Goal: Information Seeking & Learning: Learn about a topic

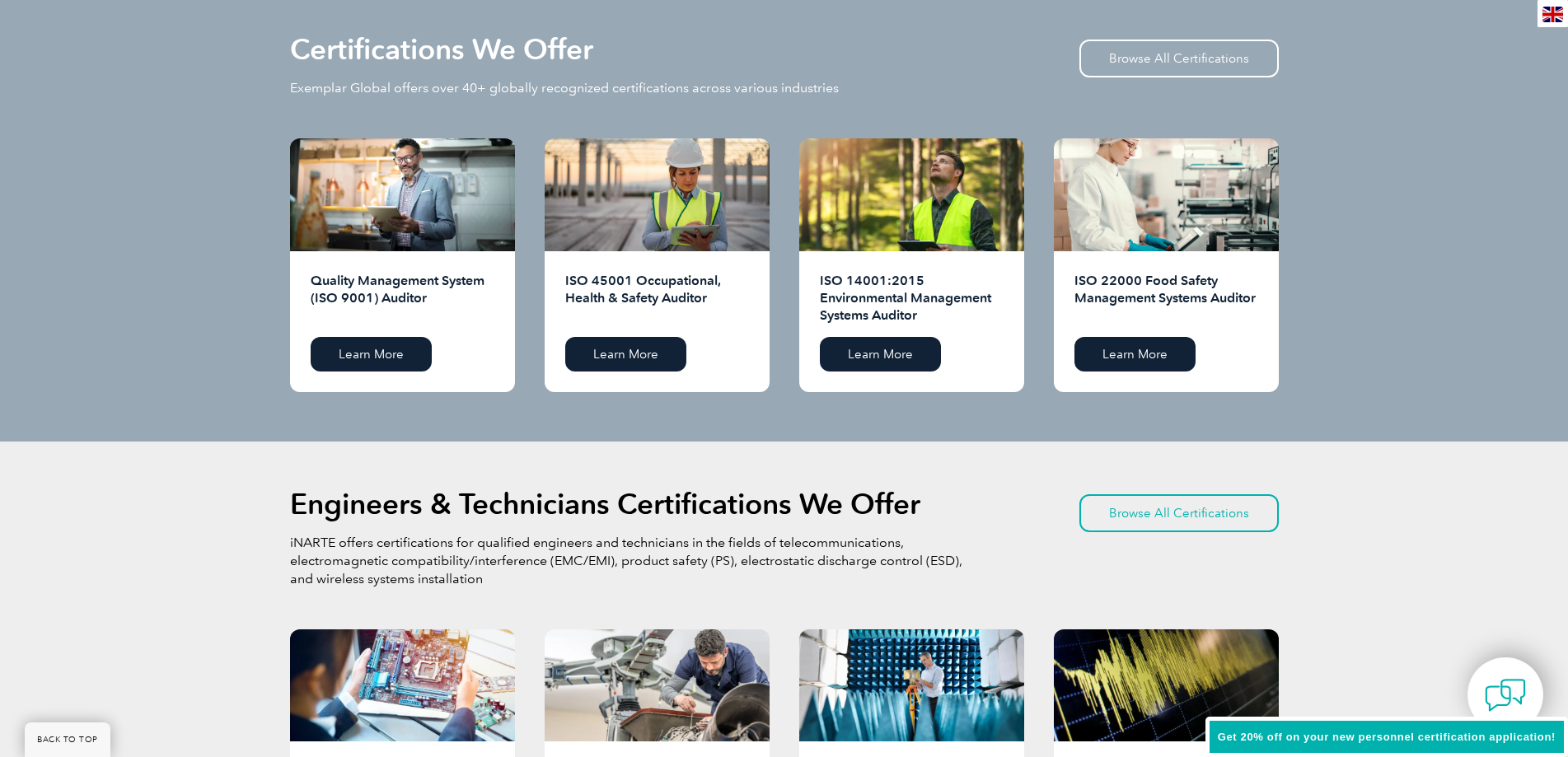
scroll to position [1647, 0]
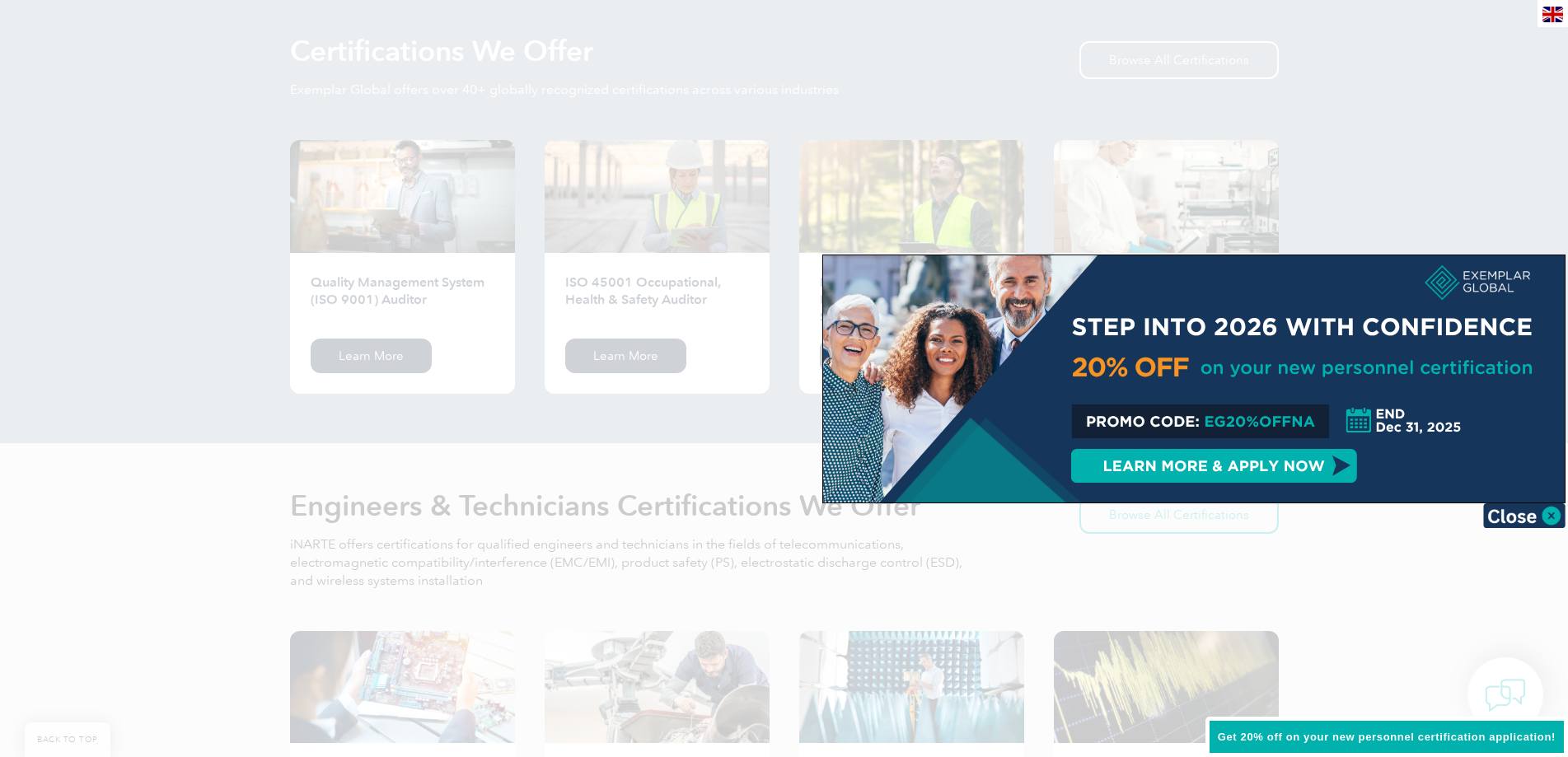
click at [1551, 95] on div at bounding box center [784, 378] width 1568 height 757
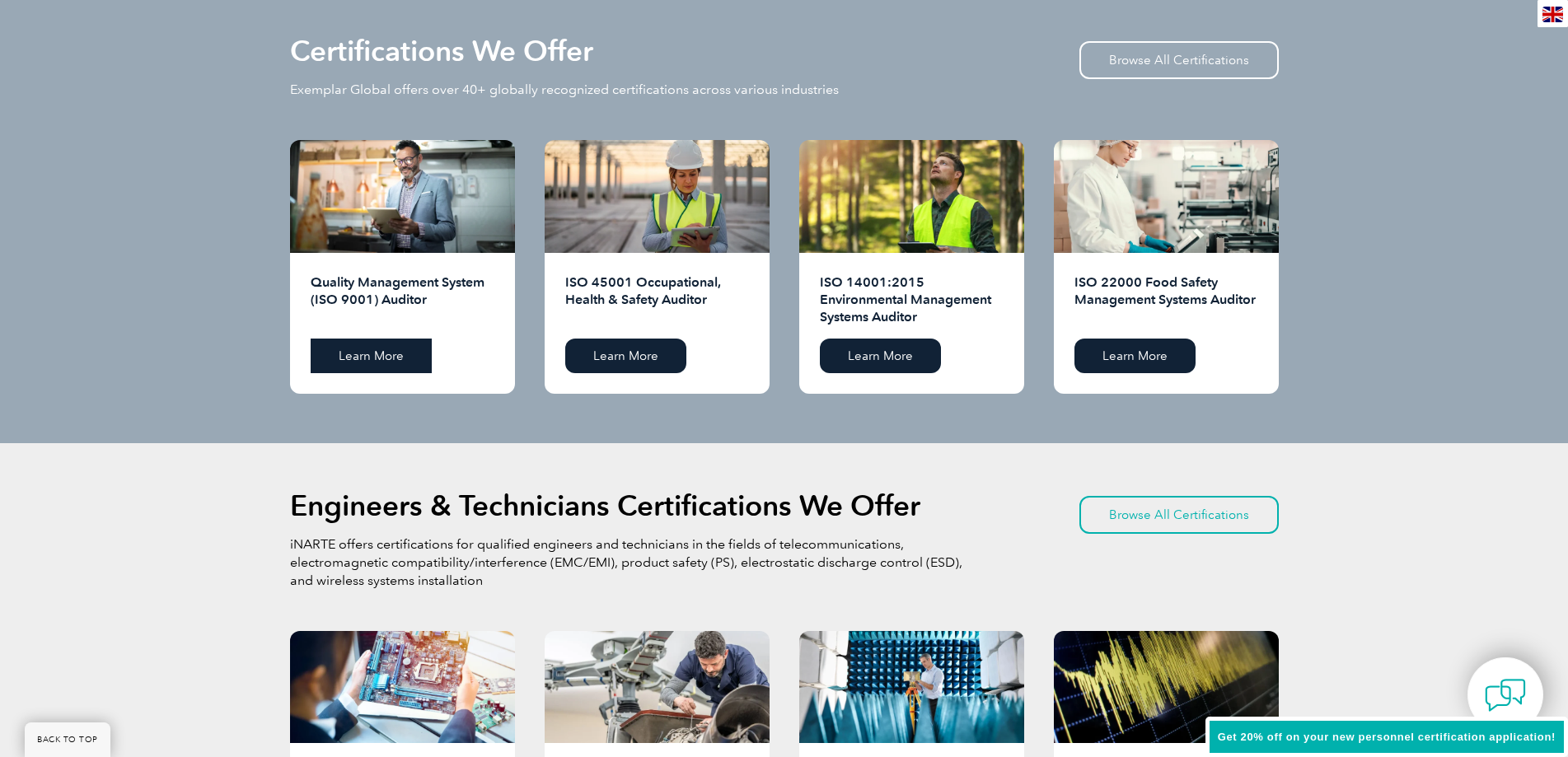
click at [382, 358] on link "Learn More" at bounding box center [372, 356] width 121 height 34
click at [360, 345] on link "Learn More" at bounding box center [372, 356] width 121 height 34
click at [1192, 46] on link "Browse All Certifications" at bounding box center [1179, 60] width 199 height 38
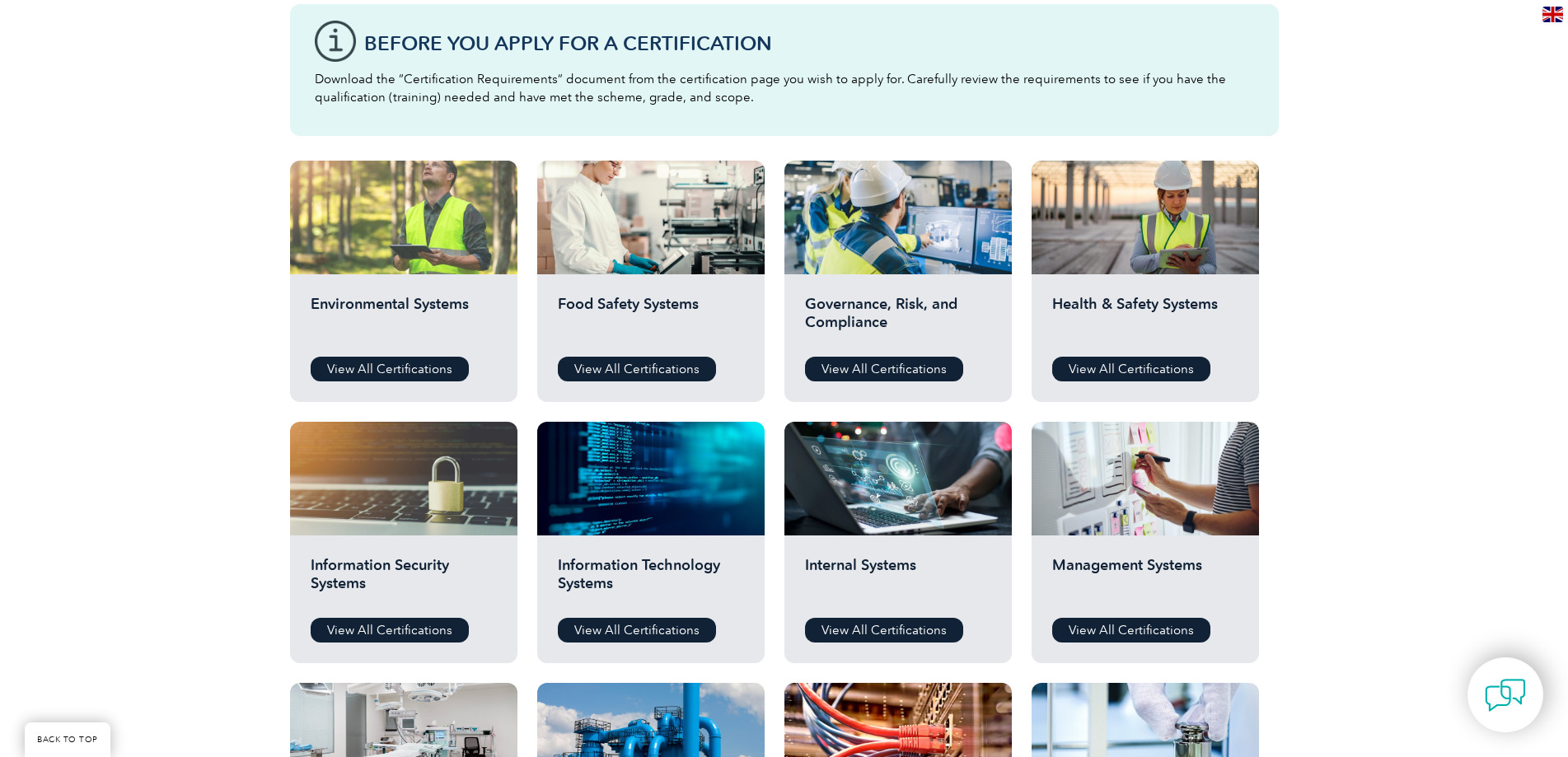
scroll to position [577, 0]
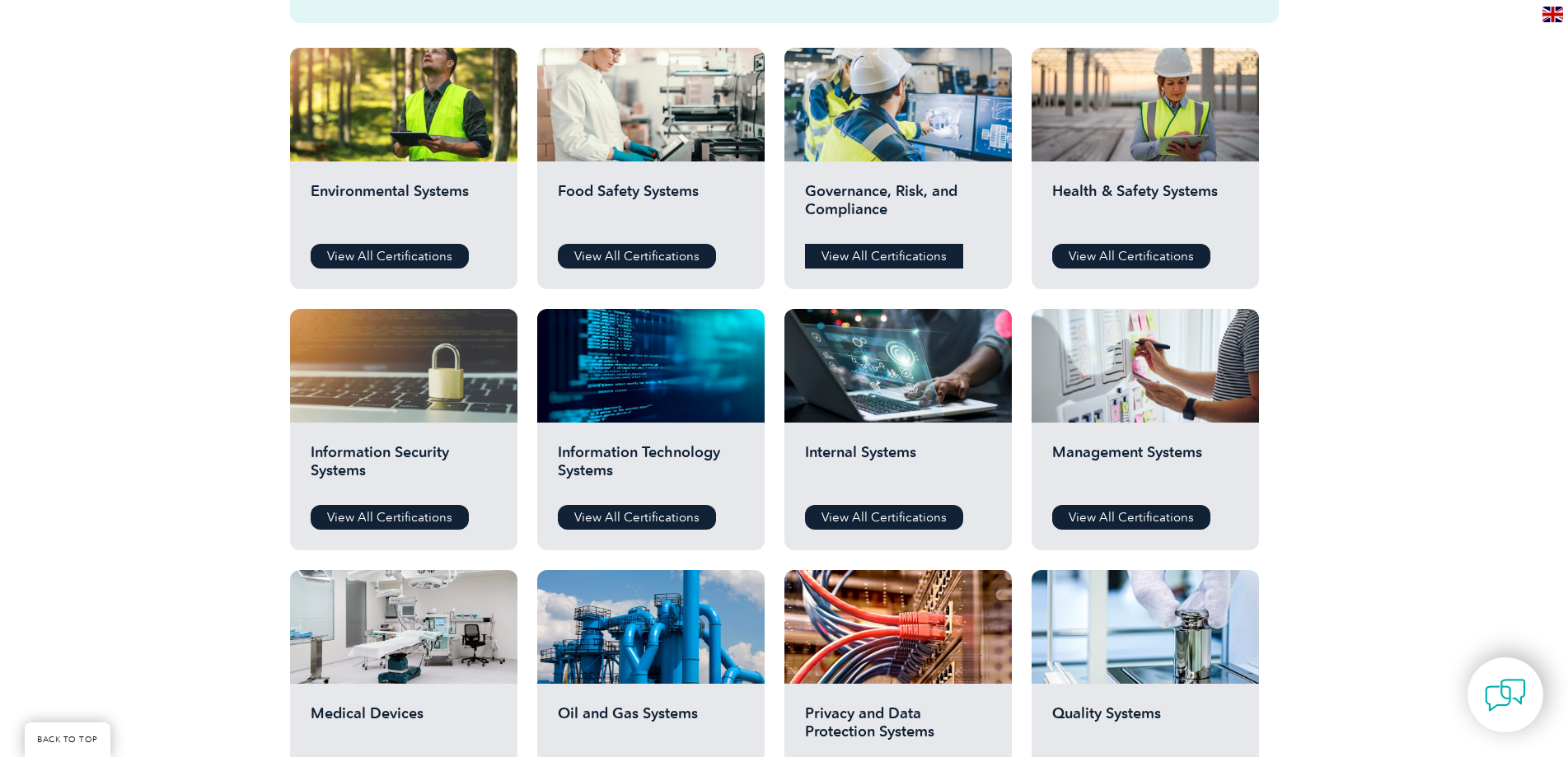
click at [889, 263] on link "View All Certifications" at bounding box center [884, 256] width 158 height 25
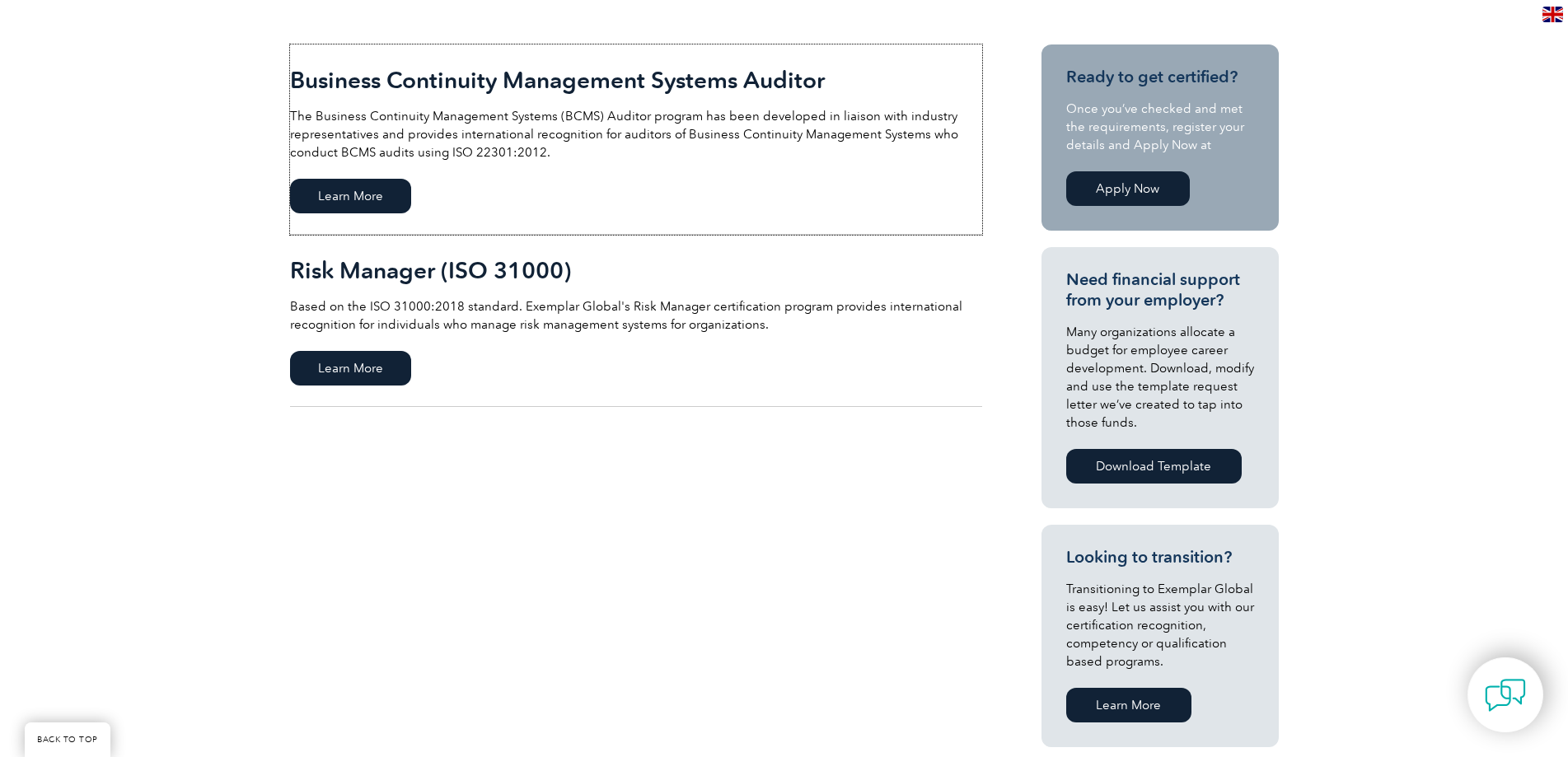
scroll to position [165, 0]
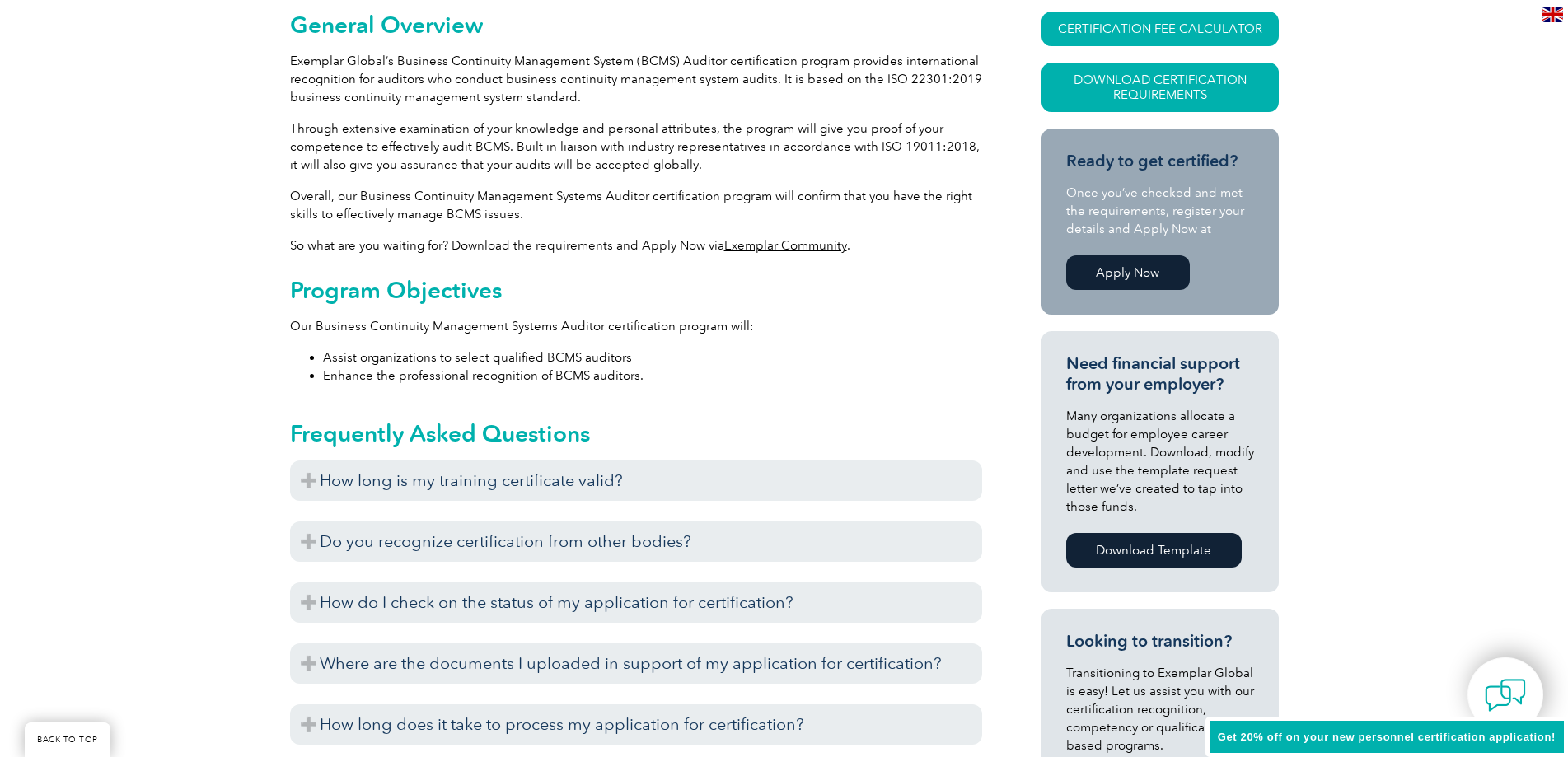
scroll to position [412, 0]
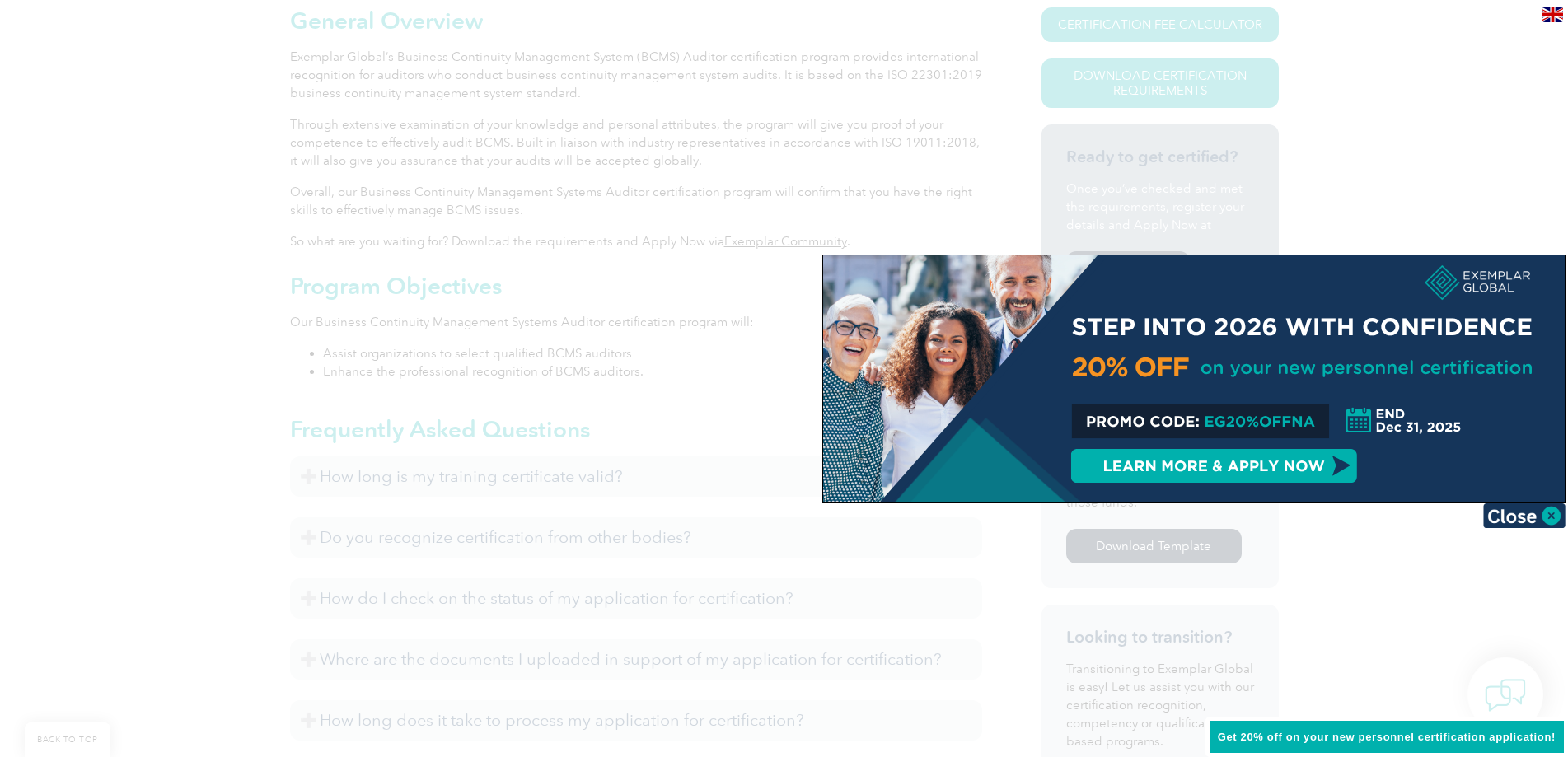
click at [1198, 165] on div at bounding box center [784, 378] width 1568 height 757
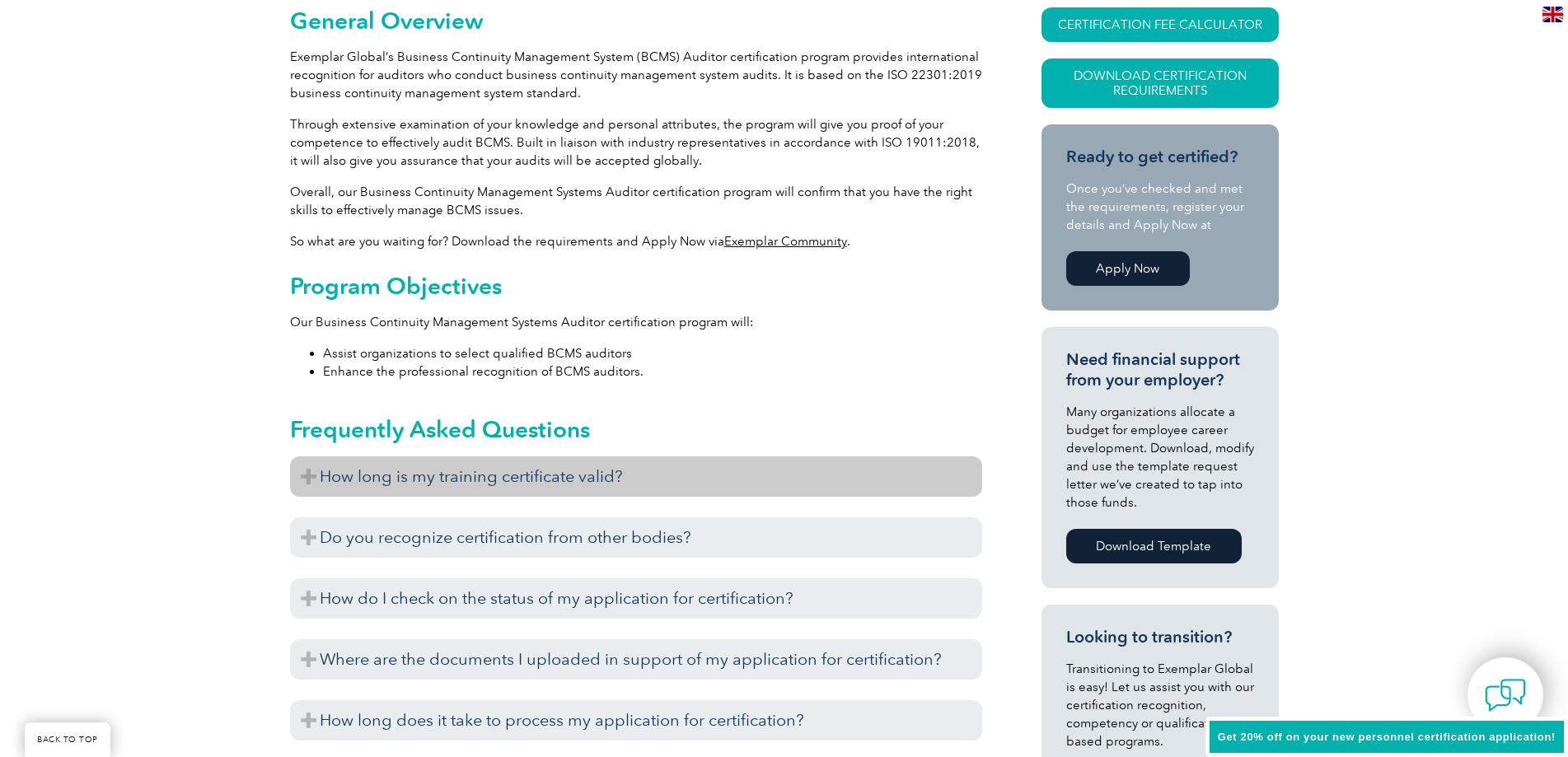
click at [493, 479] on h3 "How long is my training certificate valid?" at bounding box center [636, 477] width 692 height 40
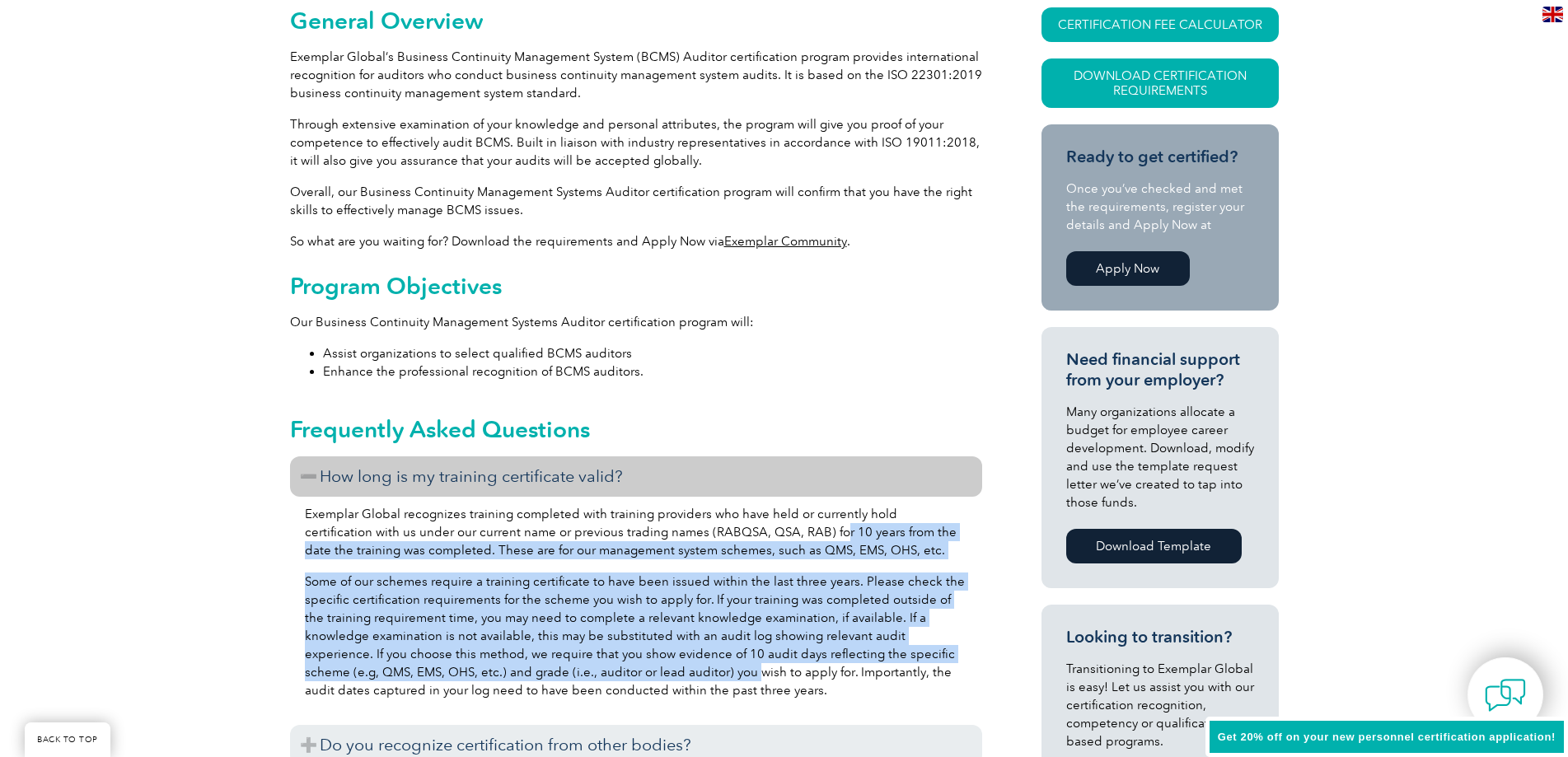
drag, startPoint x: 770, startPoint y: 535, endPoint x: 643, endPoint y: 664, distance: 181.0
click at [643, 664] on div "Exemplar Global recognizes training completed with training providers who have …" at bounding box center [636, 605] width 692 height 216
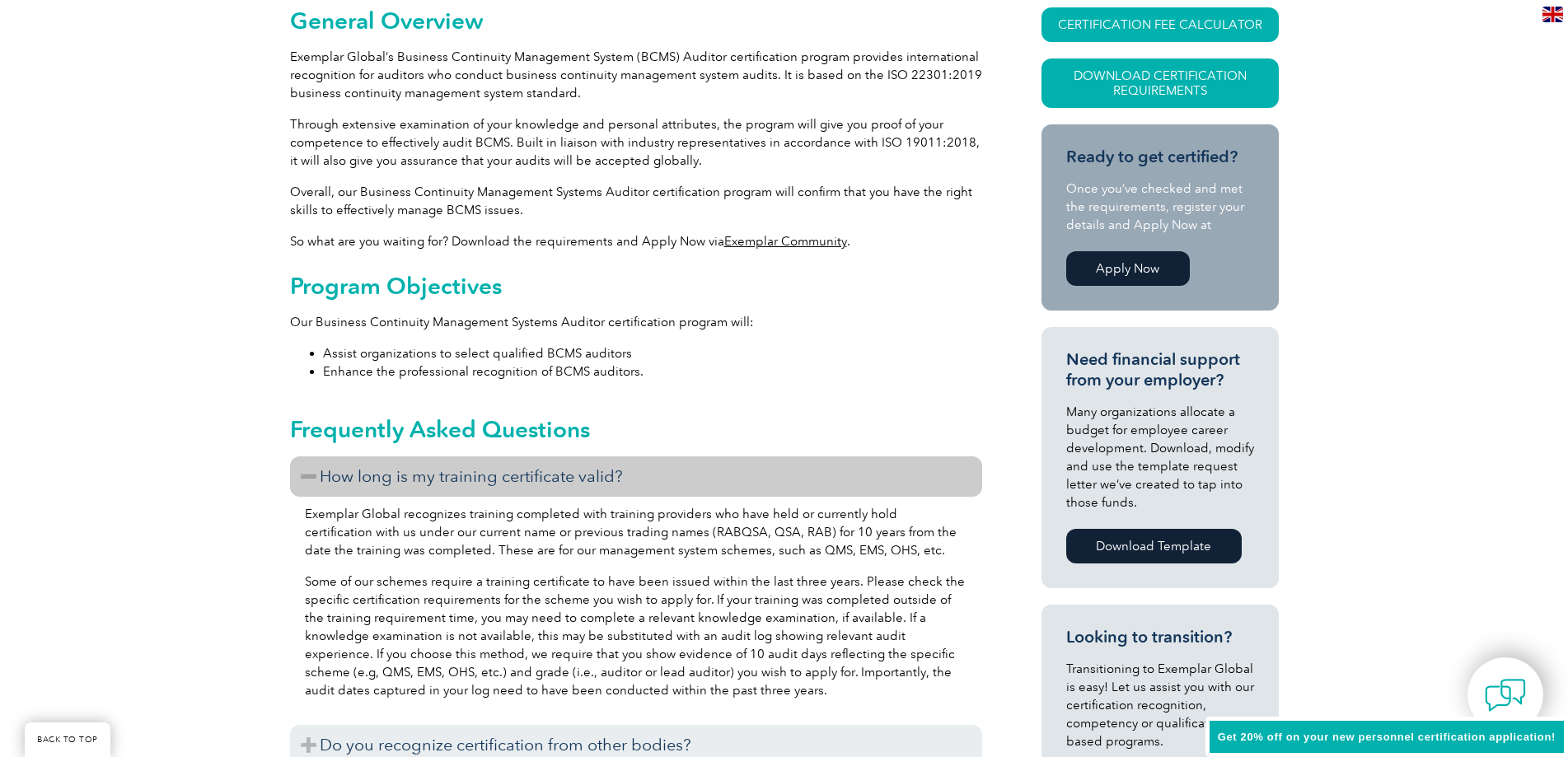
click at [689, 537] on p "Exemplar Global recognizes training completed with training providers who have …" at bounding box center [636, 532] width 662 height 54
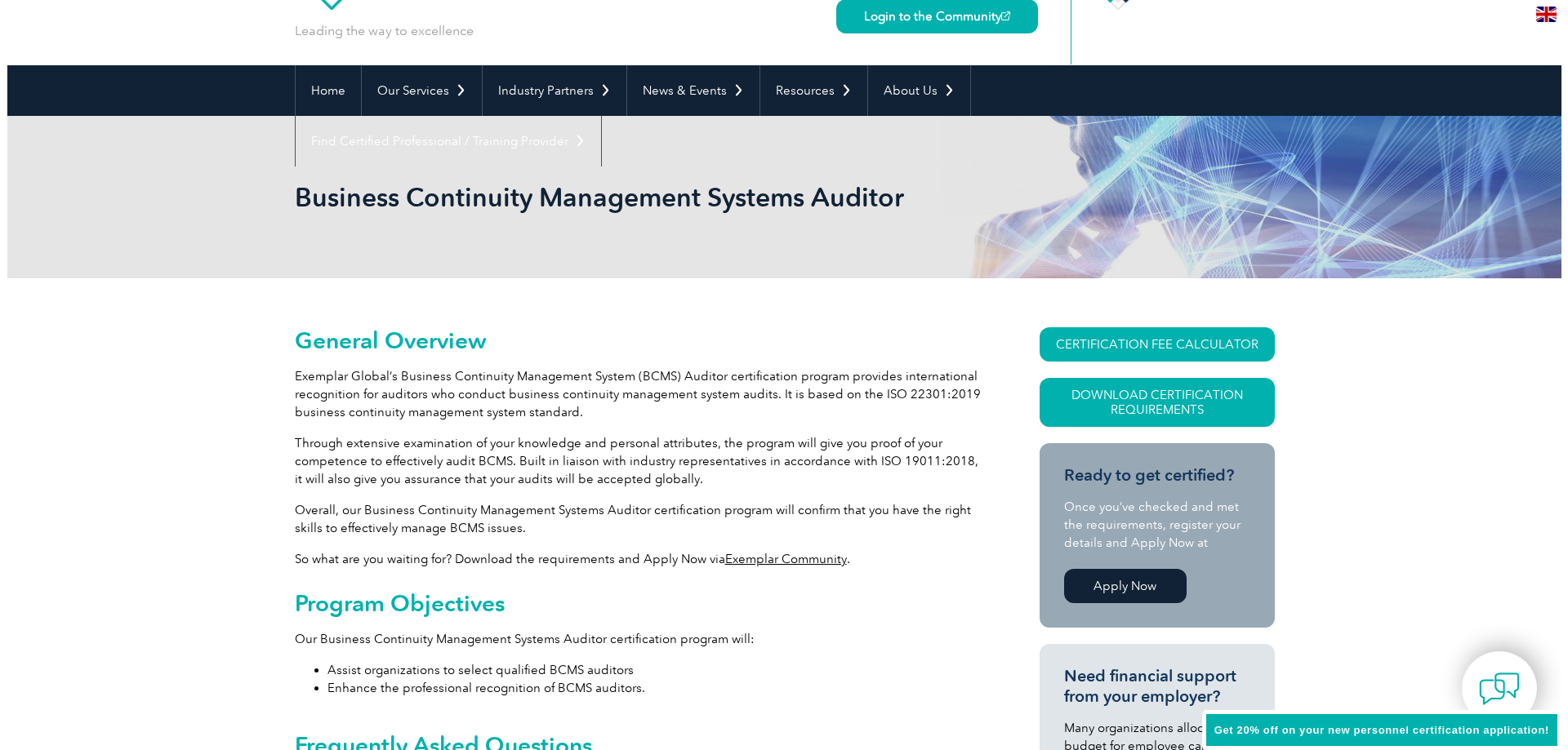
scroll to position [82, 0]
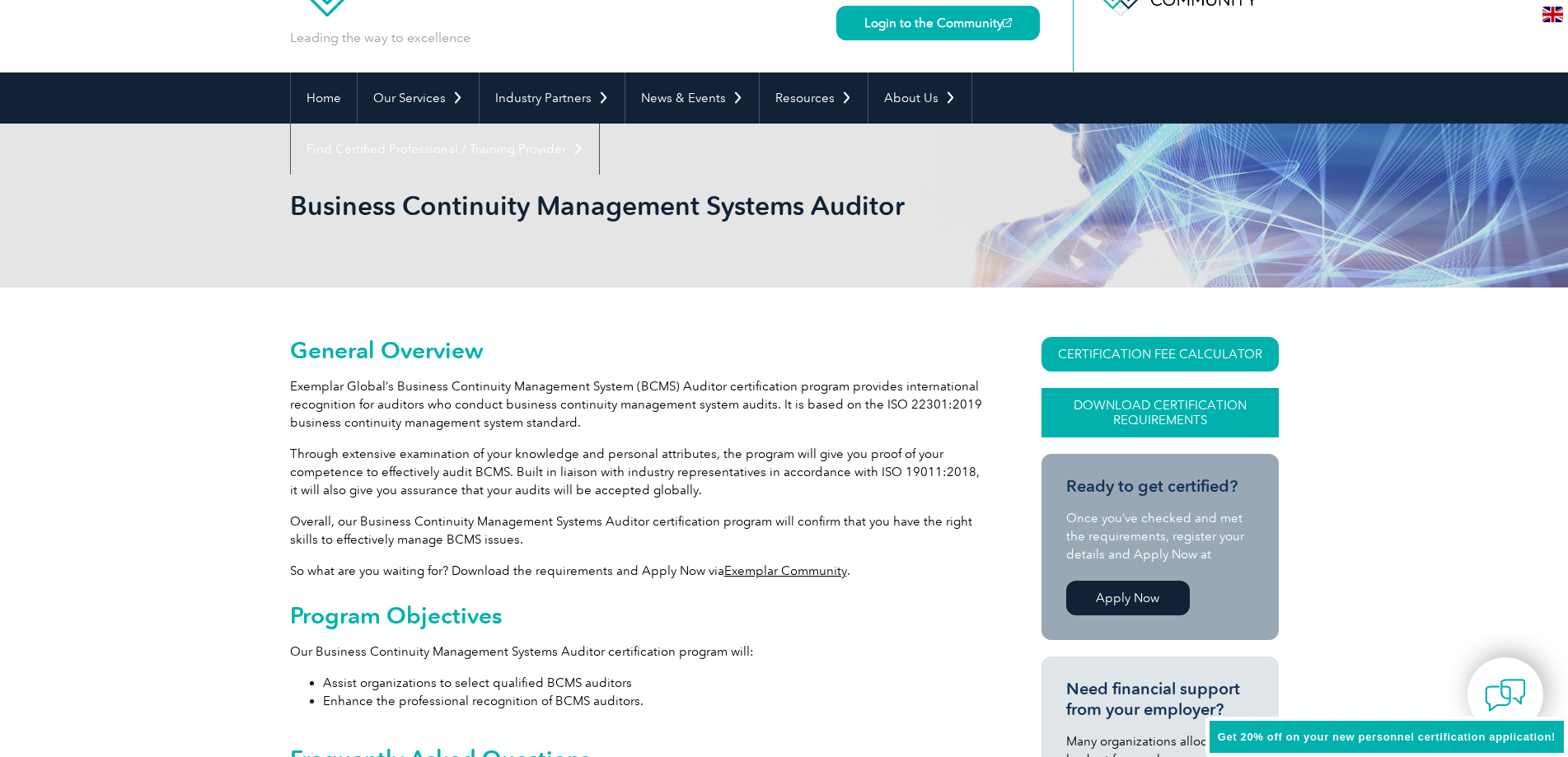
click at [1214, 400] on link "Download Certification Requirements" at bounding box center [1160, 413] width 237 height 49
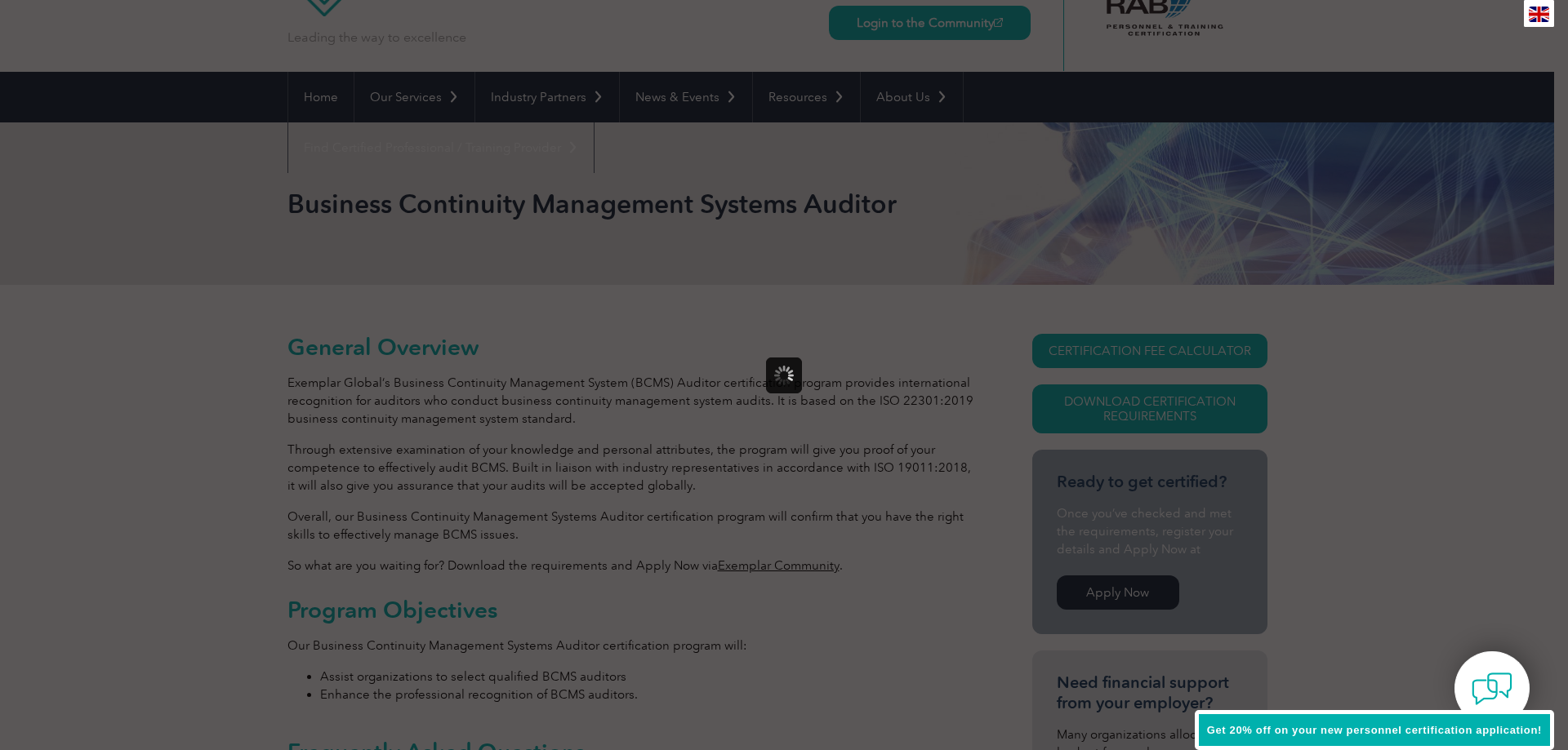
scroll to position [0, 0]
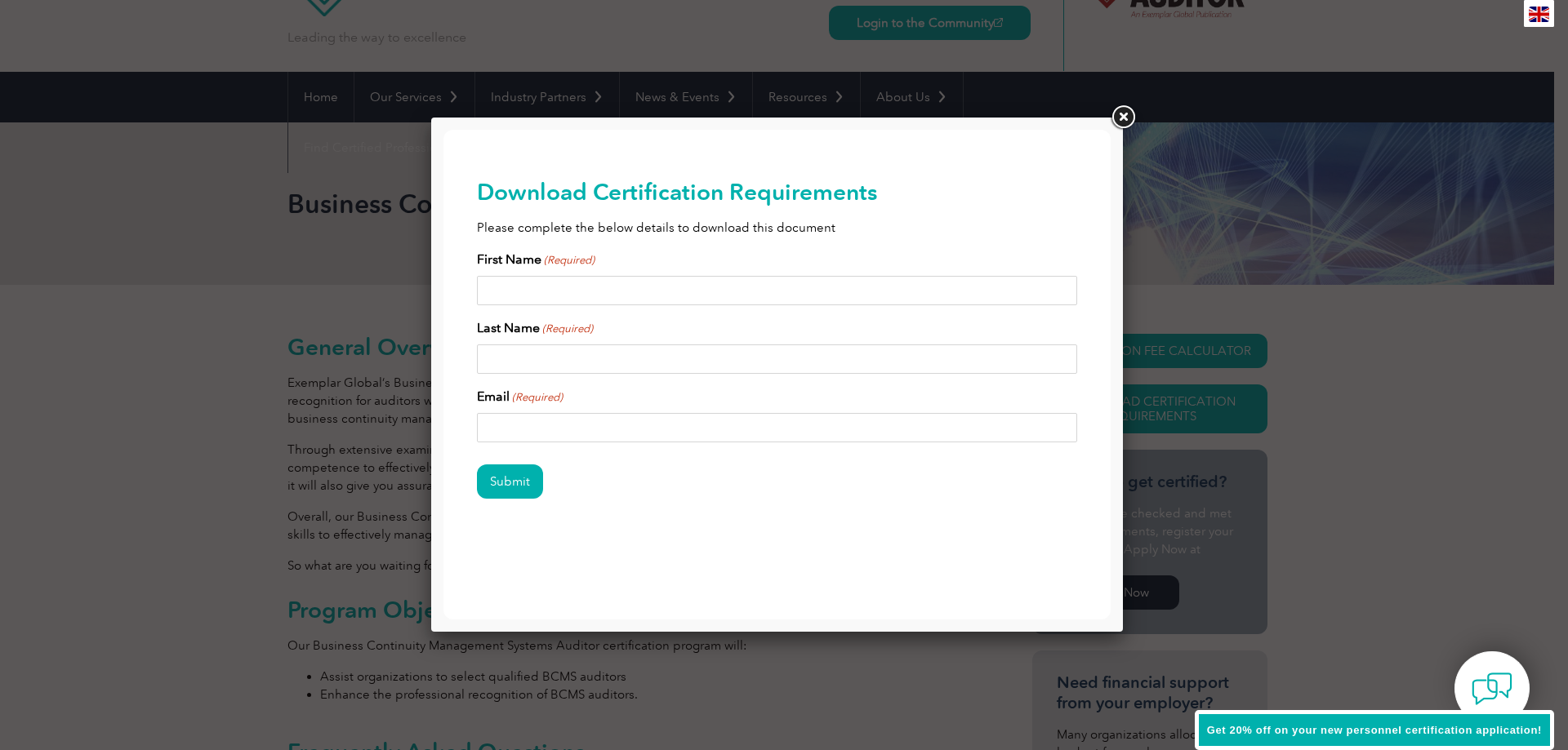
click at [904, 309] on div "First Name (Required) Last Name (Required) Email (Required)" at bounding box center [777, 345] width 600 height 192
click at [866, 300] on input "First Name (Required)" at bounding box center [777, 291] width 600 height 30
type input "julianna"
click at [508, 352] on input "Last Name (Required)" at bounding box center [777, 359] width 600 height 30
type input "g"
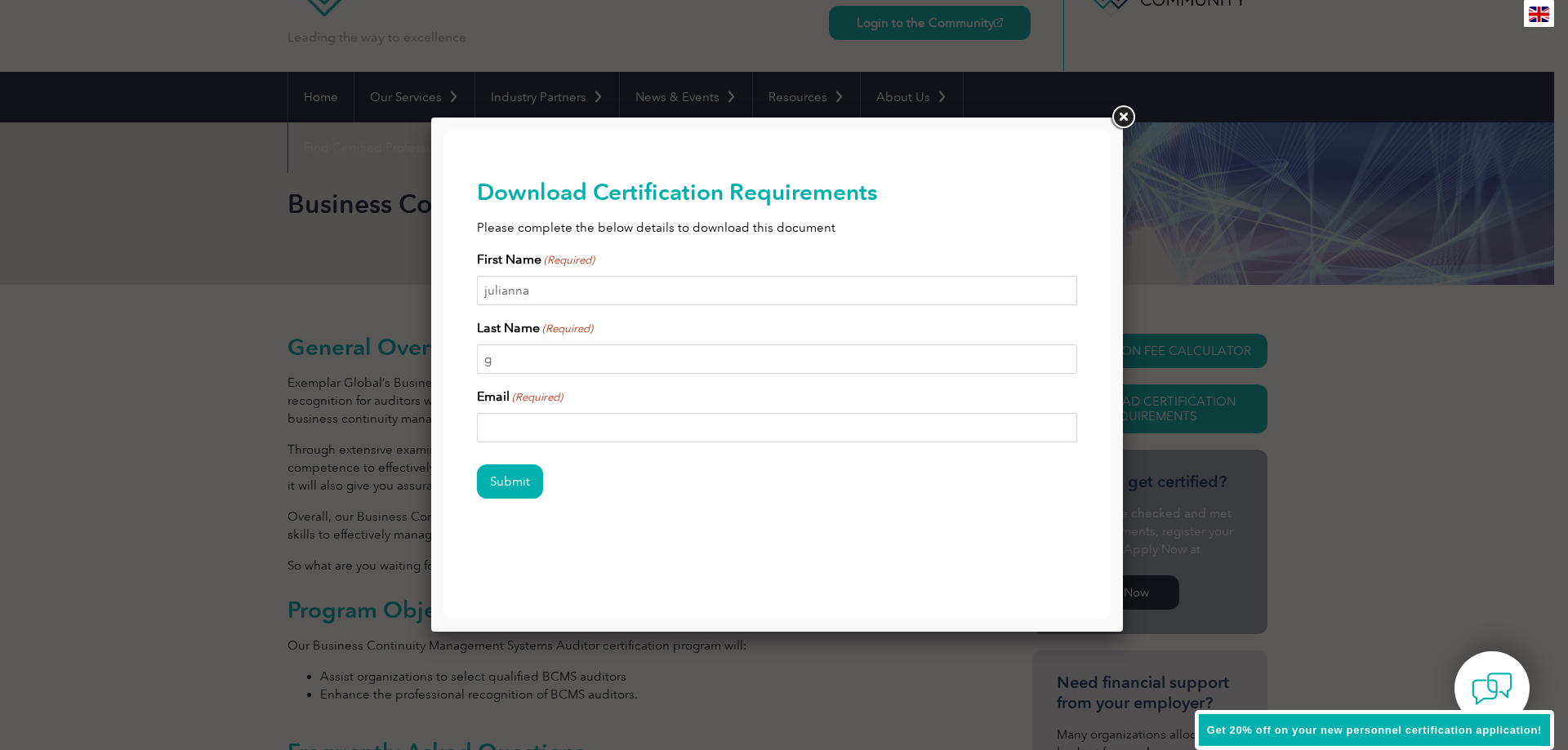
click at [518, 450] on div "Submit" at bounding box center [777, 483] width 600 height 71
click at [520, 441] on input "Email (Required)" at bounding box center [777, 428] width 600 height 30
type input "juliannasph@gmail.com"
click at [477, 465] on input "Submit" at bounding box center [510, 481] width 66 height 34
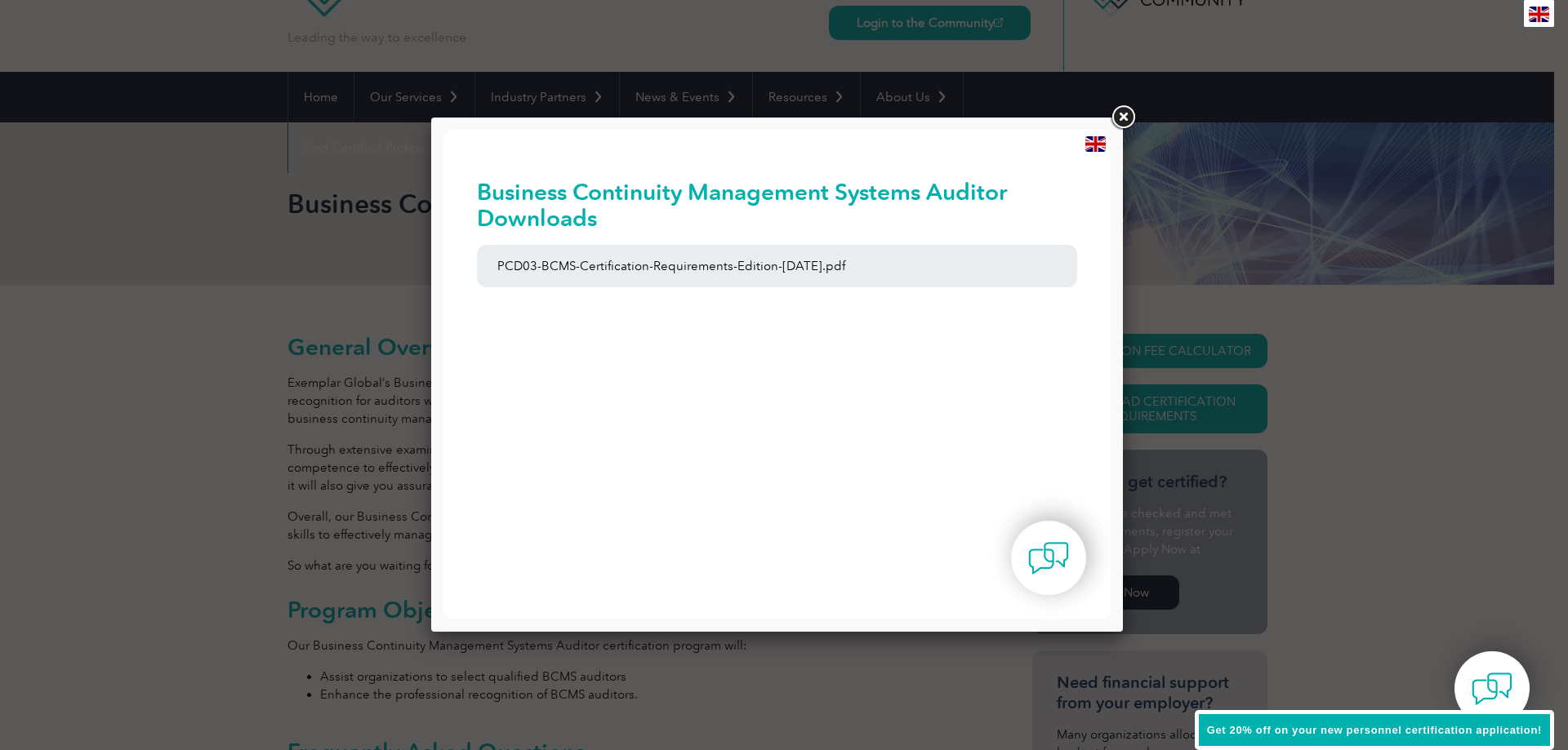
click at [1127, 117] on link at bounding box center [1123, 117] width 30 height 30
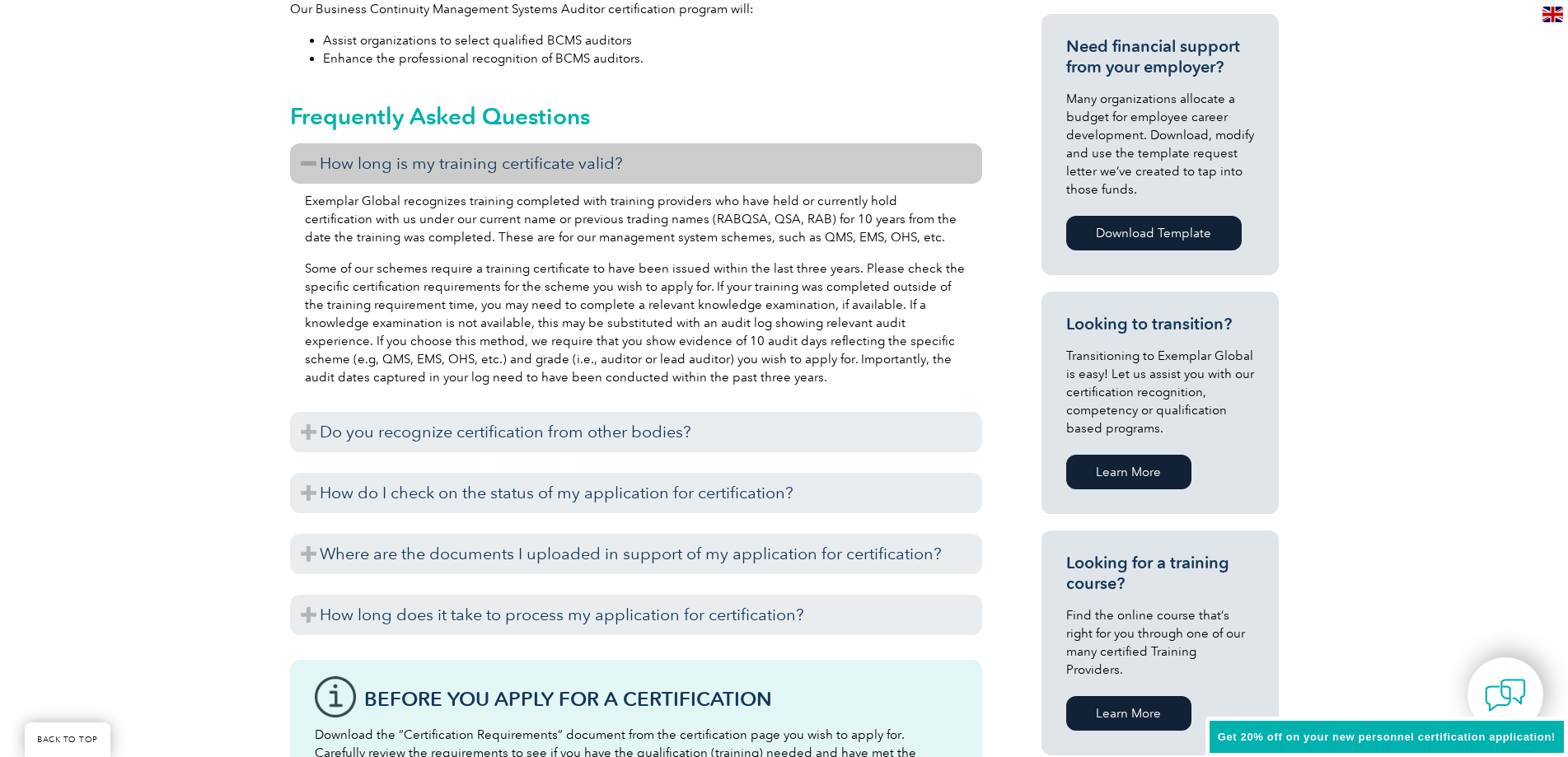
scroll to position [741, 0]
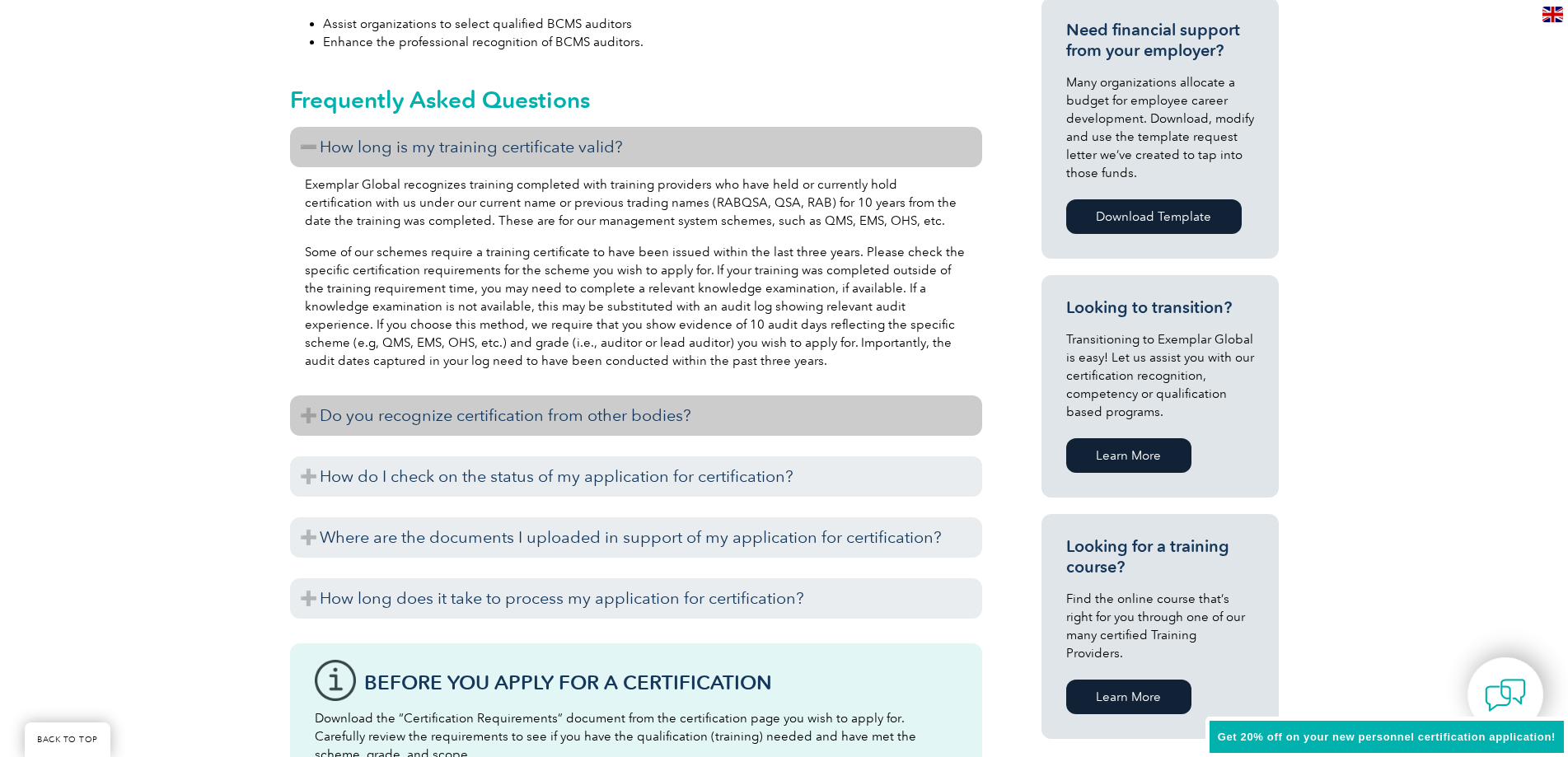
click at [591, 434] on h3 "Do you recognize certification from other bodies?" at bounding box center [636, 415] width 692 height 40
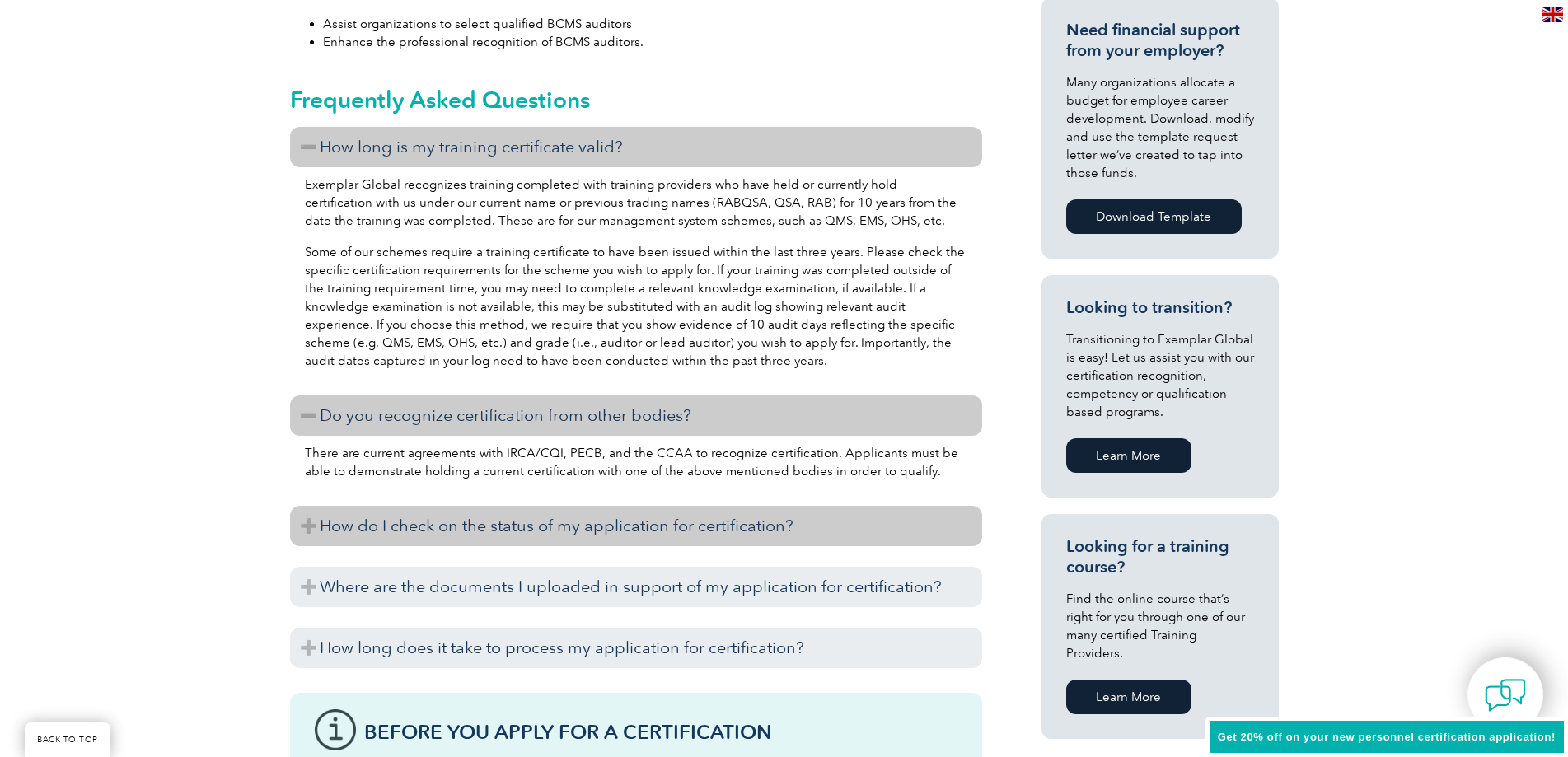
click at [521, 511] on h3 "How do I check on the status of my application for certification?" at bounding box center [636, 526] width 692 height 40
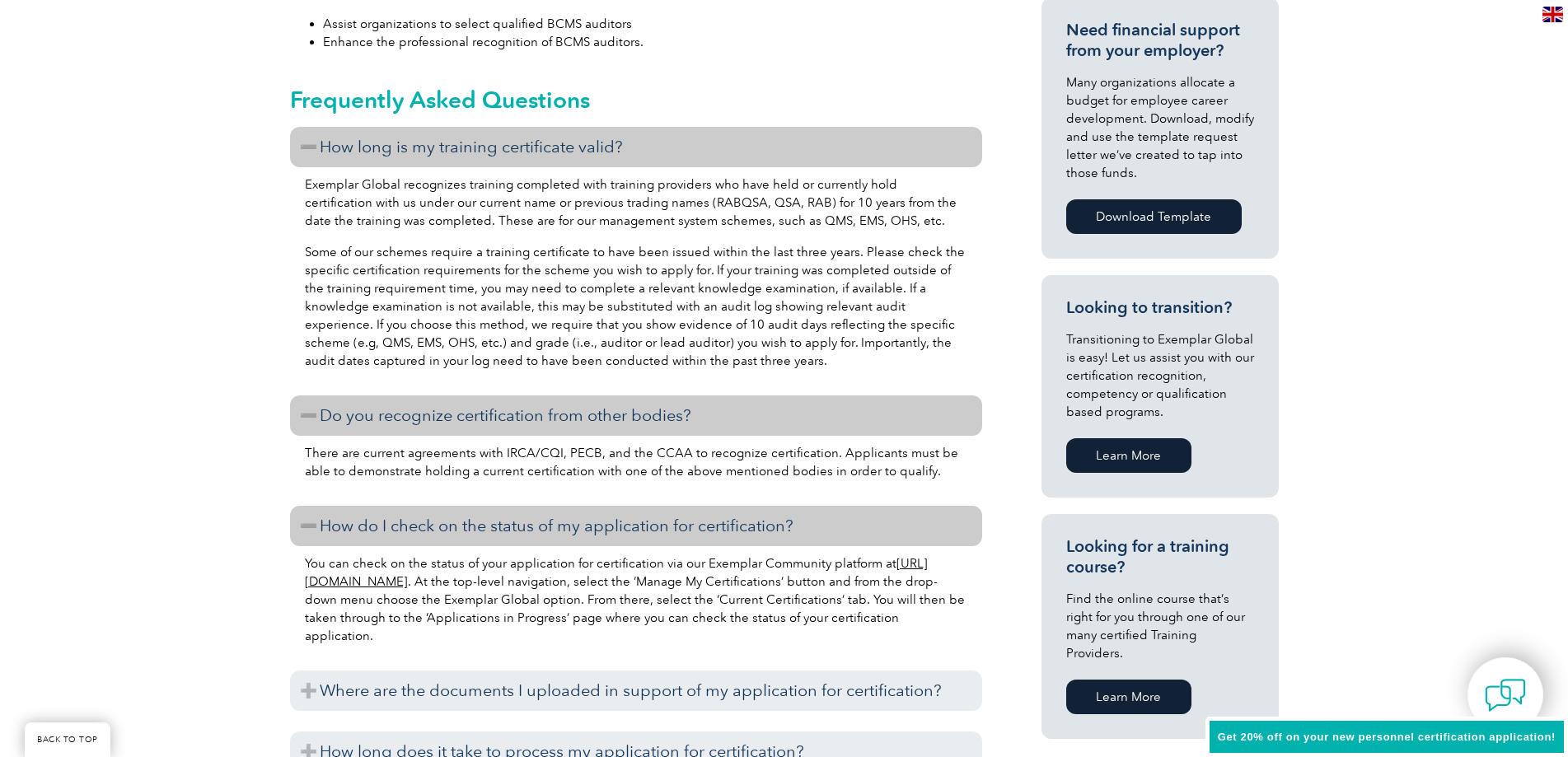
click at [521, 511] on h3 "How do I check on the status of my application for certification?" at bounding box center [636, 526] width 692 height 40
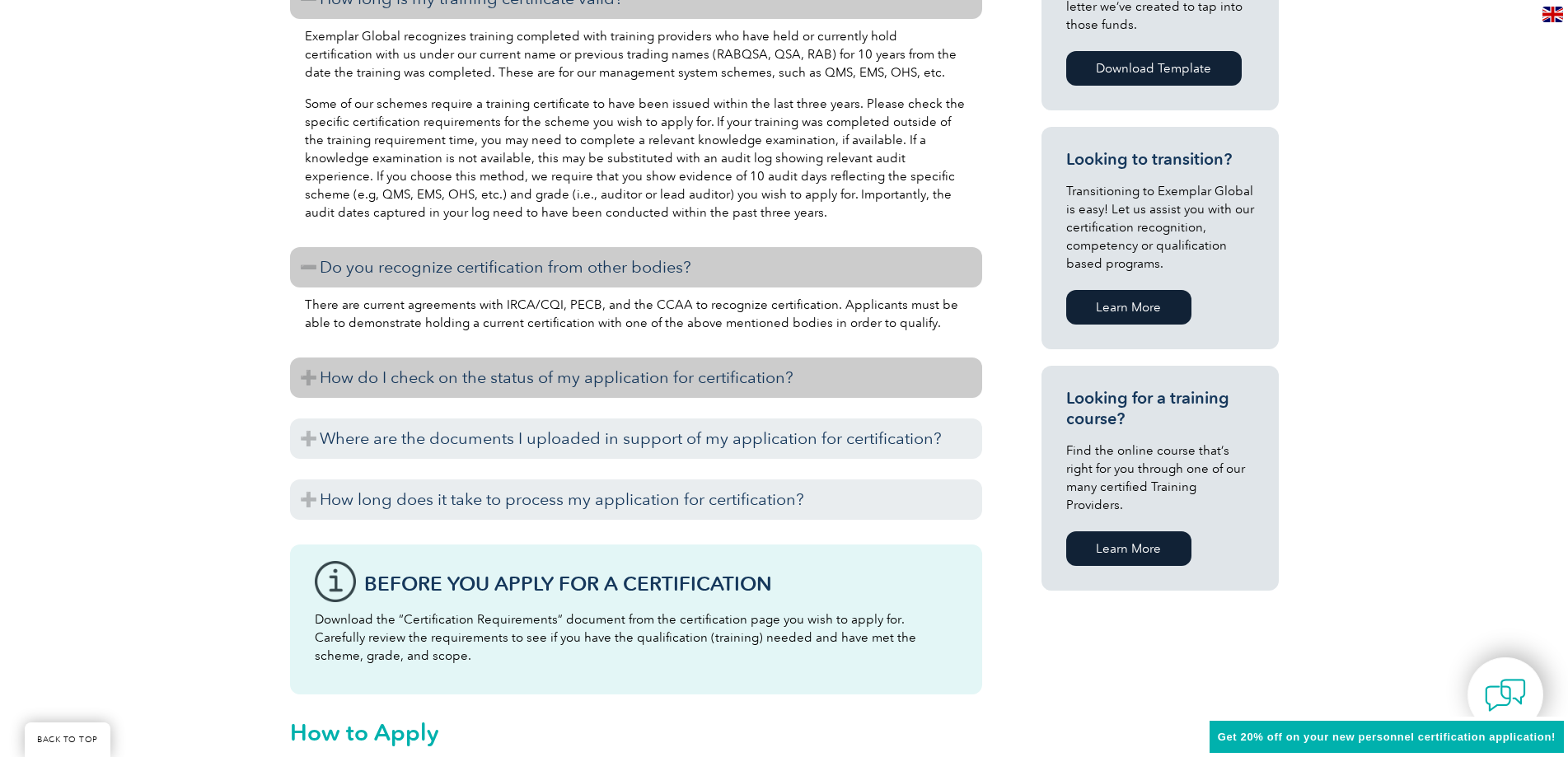
scroll to position [906, 0]
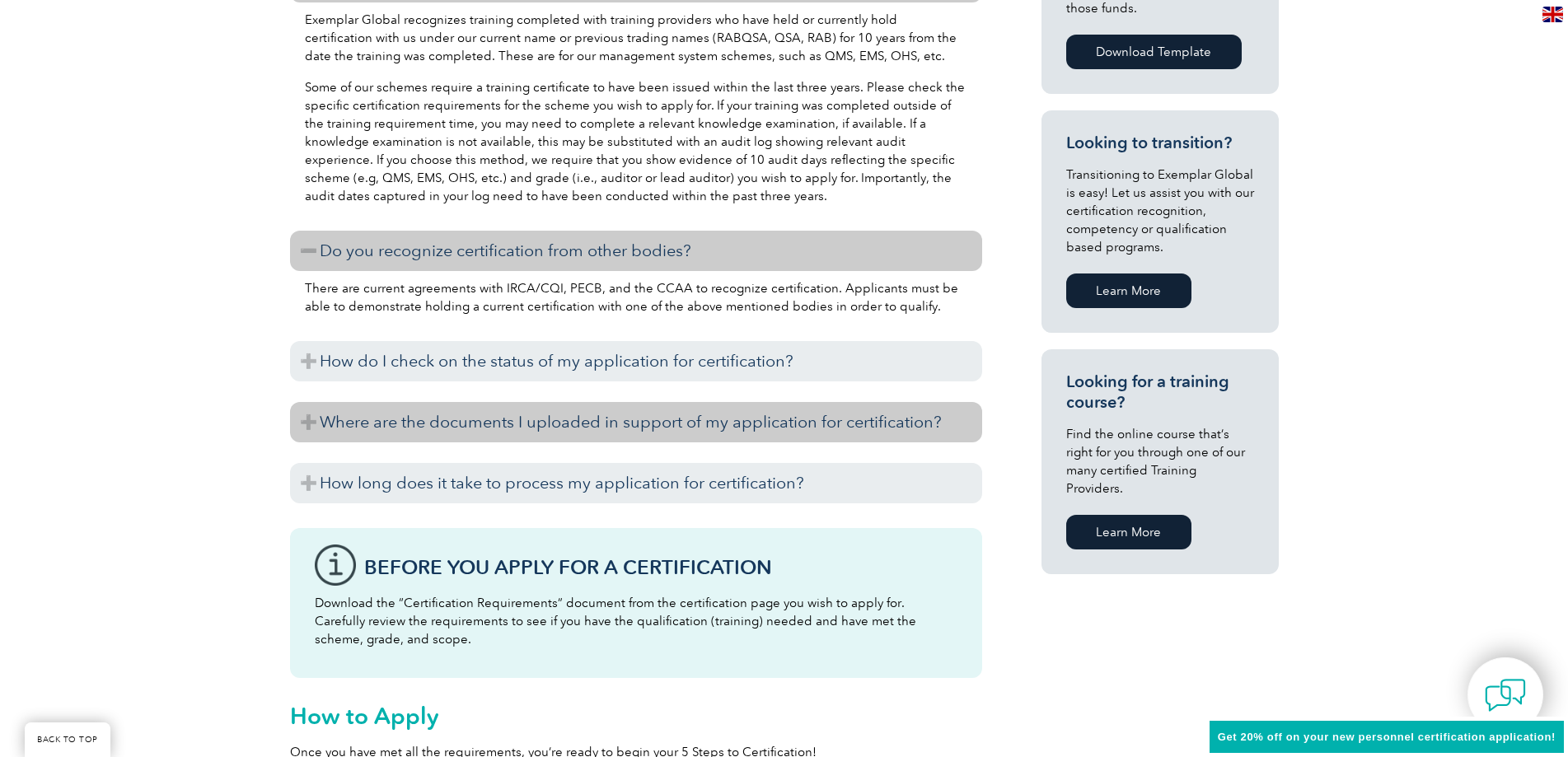
click at [559, 432] on h3 "Where are the documents I uploaded in support of my application for certificati…" at bounding box center [636, 422] width 692 height 40
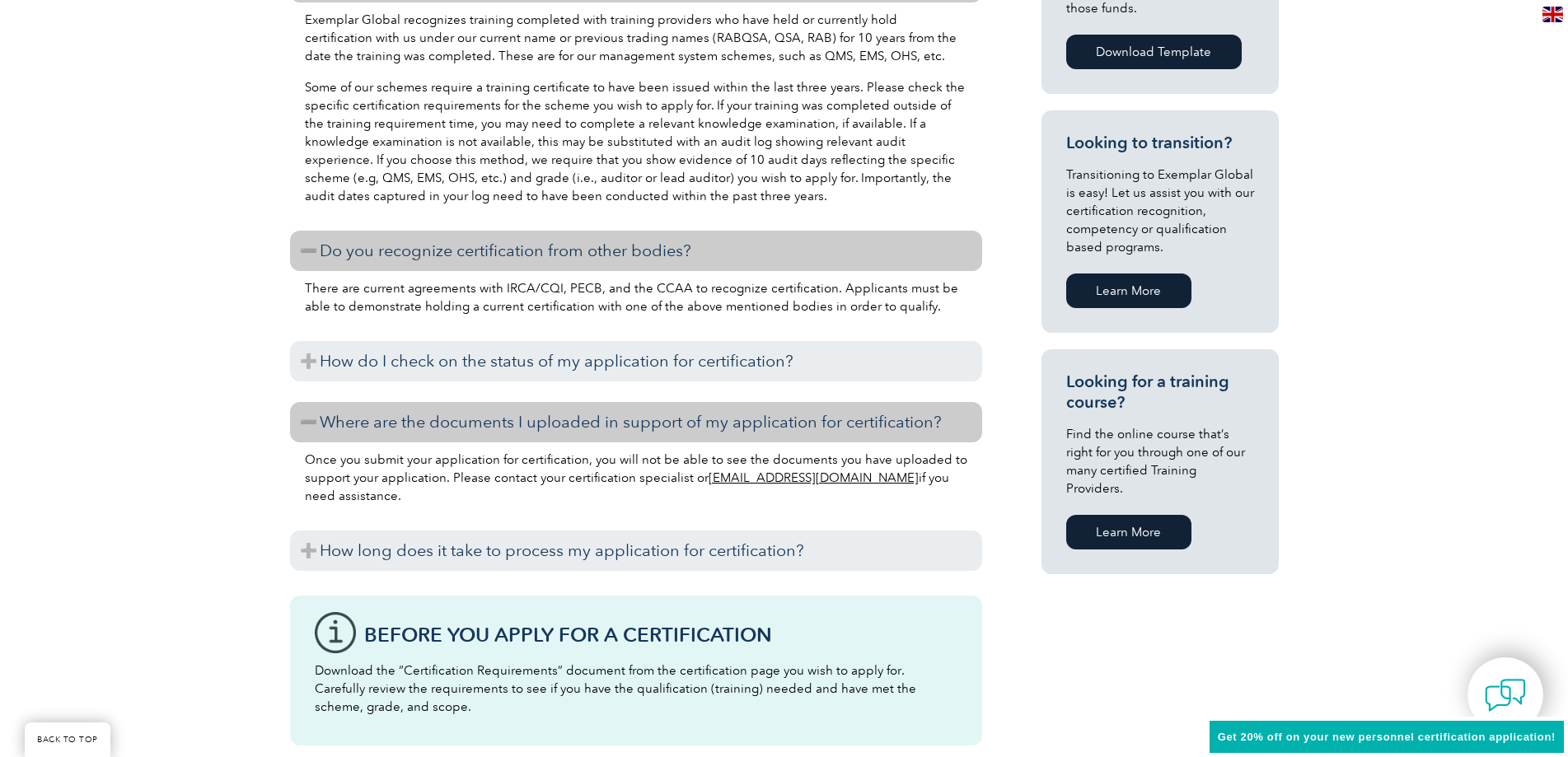
click at [559, 432] on h3 "Where are the documents I uploaded in support of my application for certificati…" at bounding box center [636, 422] width 692 height 40
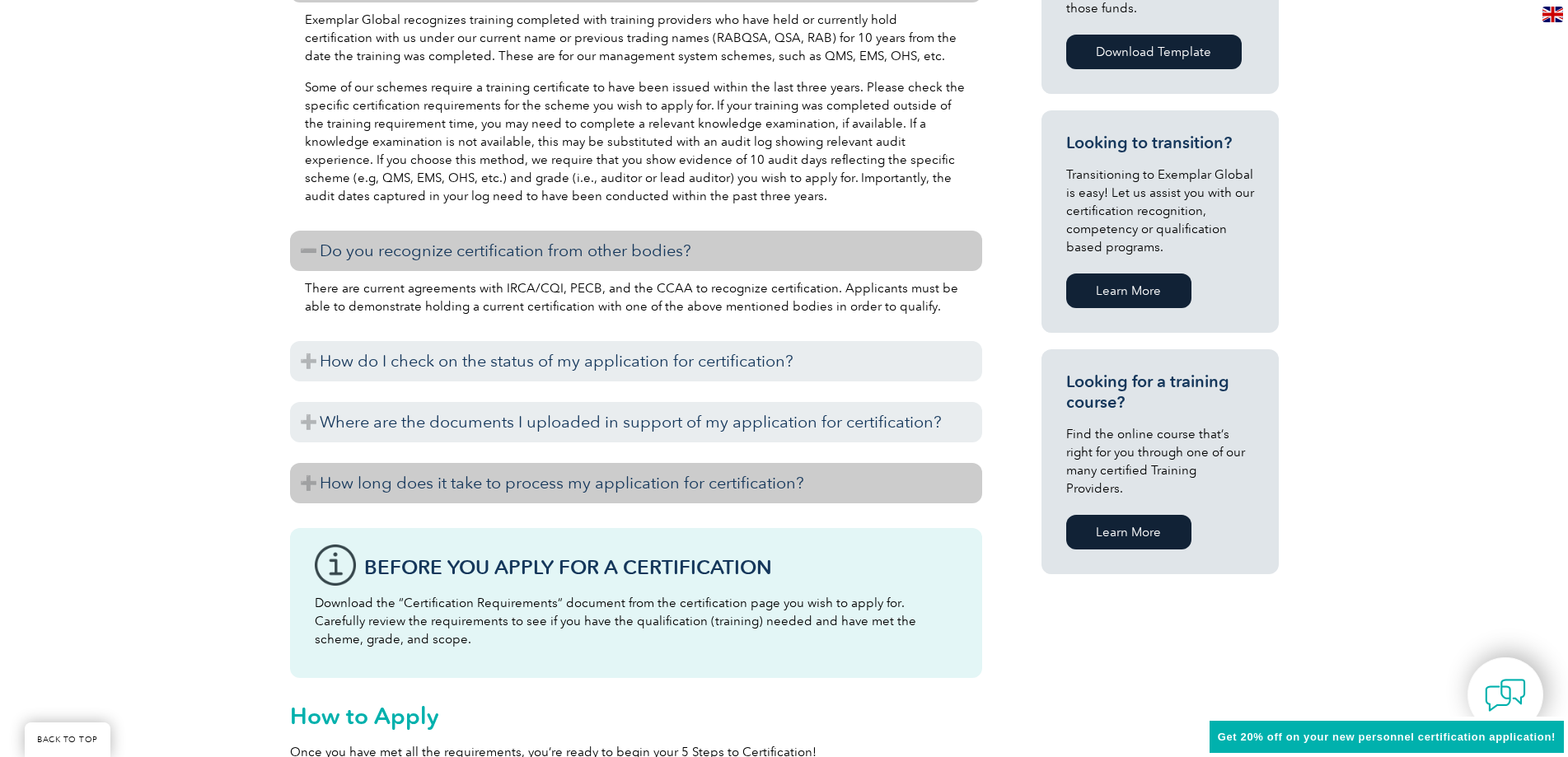
click at [490, 473] on h3 "How long does it take to process my application for certification?" at bounding box center [636, 483] width 692 height 40
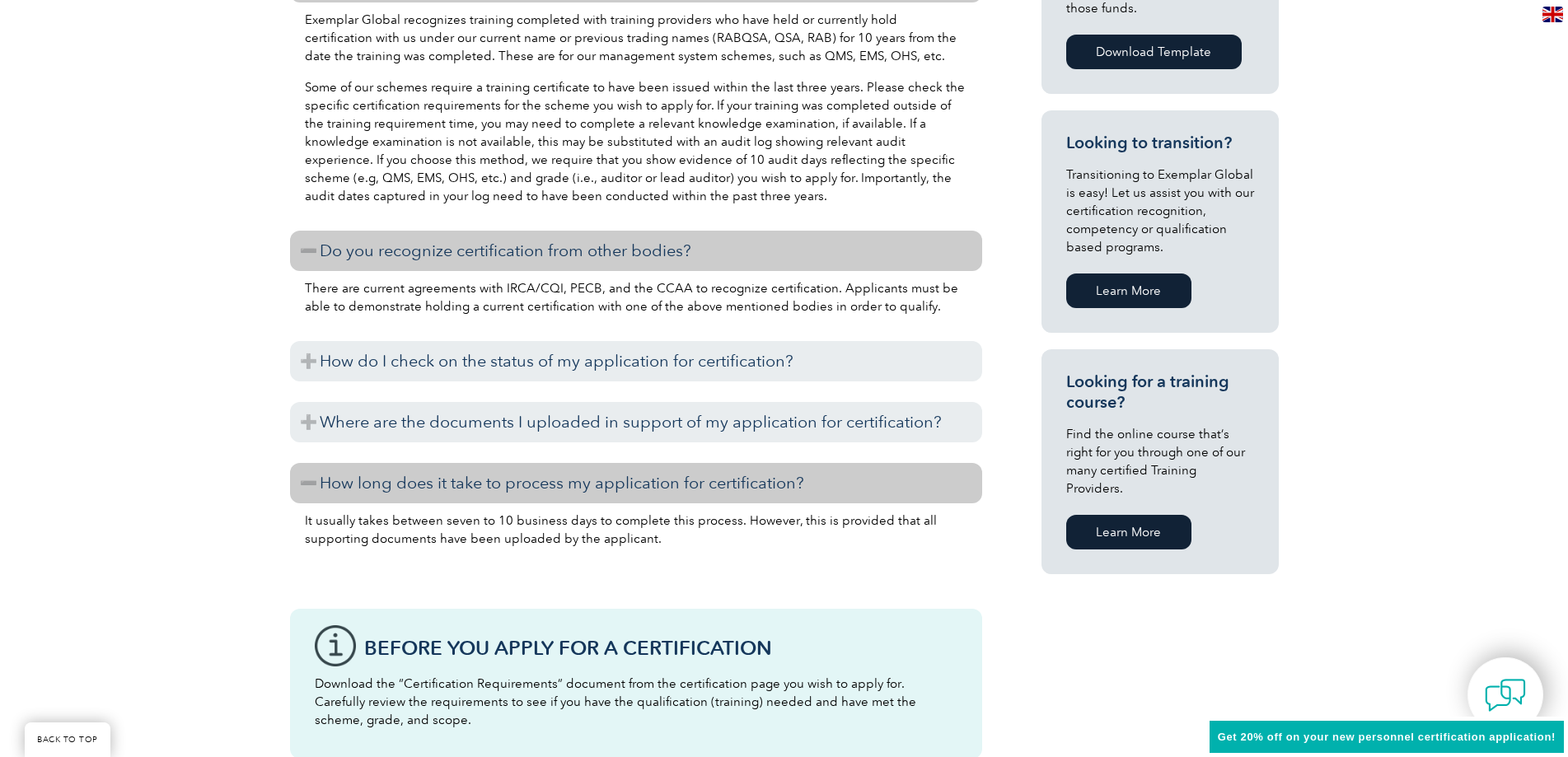
click at [490, 473] on h3 "How long does it take to process my application for certification?" at bounding box center [636, 483] width 692 height 40
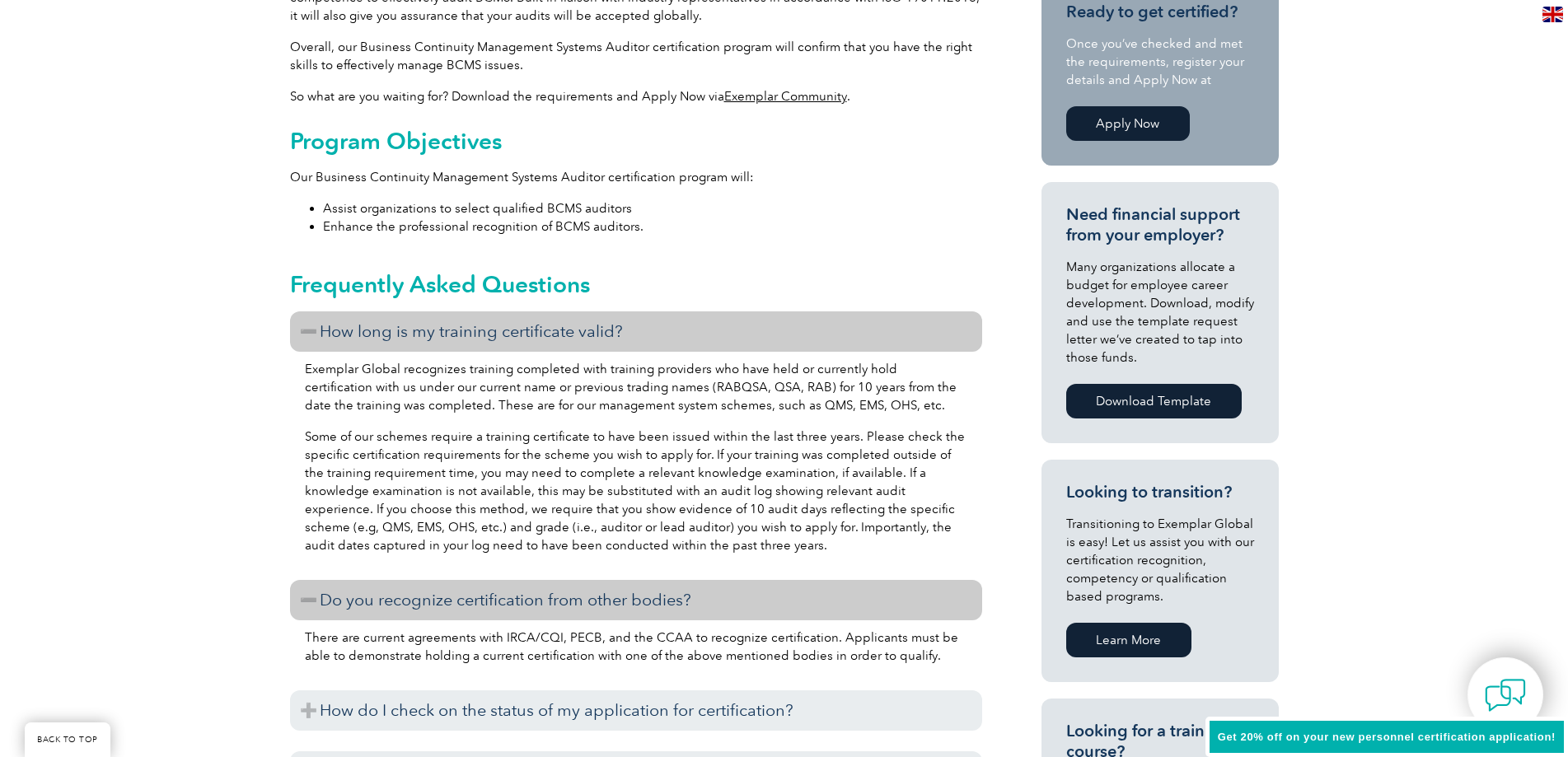
scroll to position [83, 0]
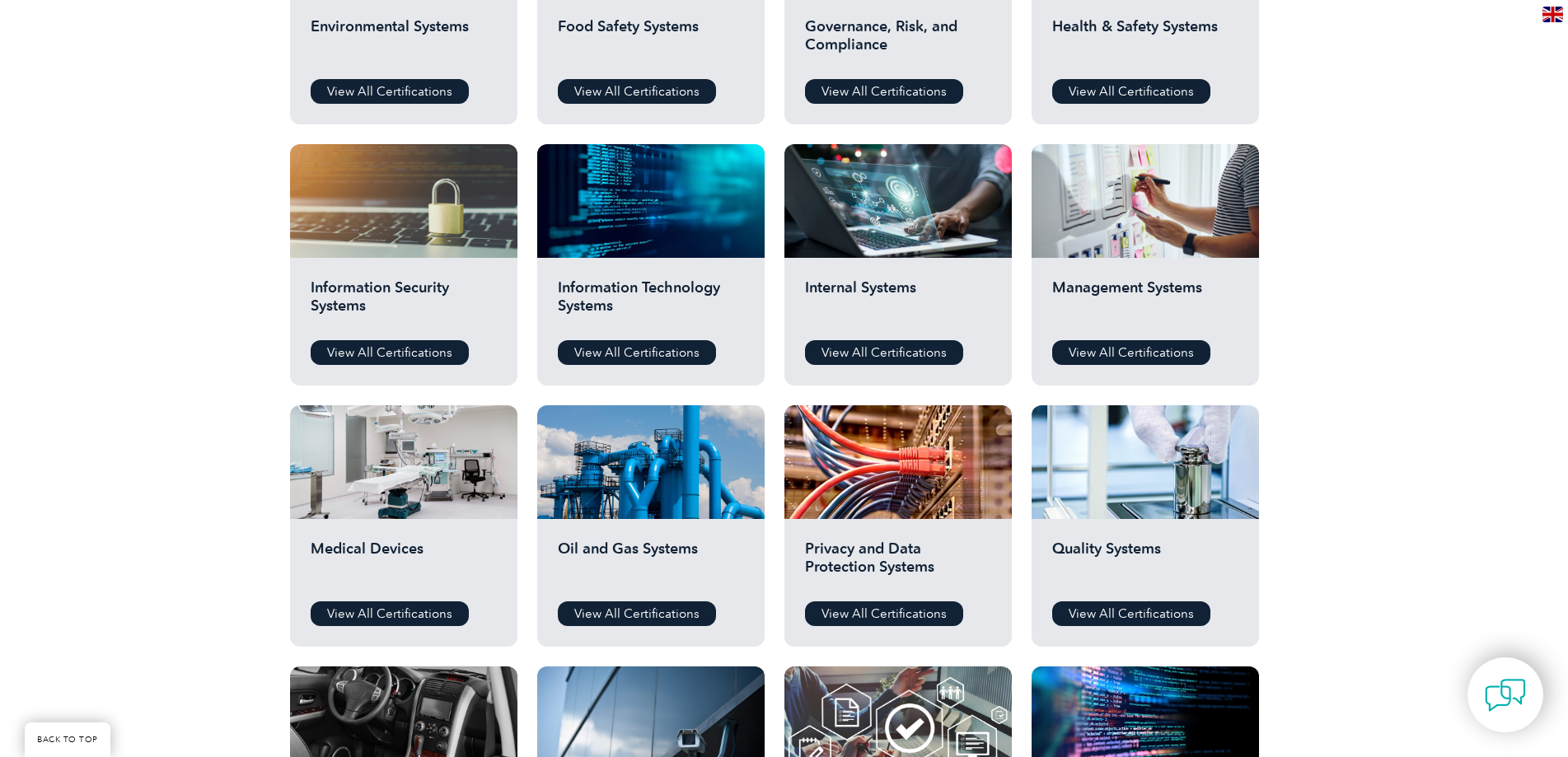
scroll to position [824, 0]
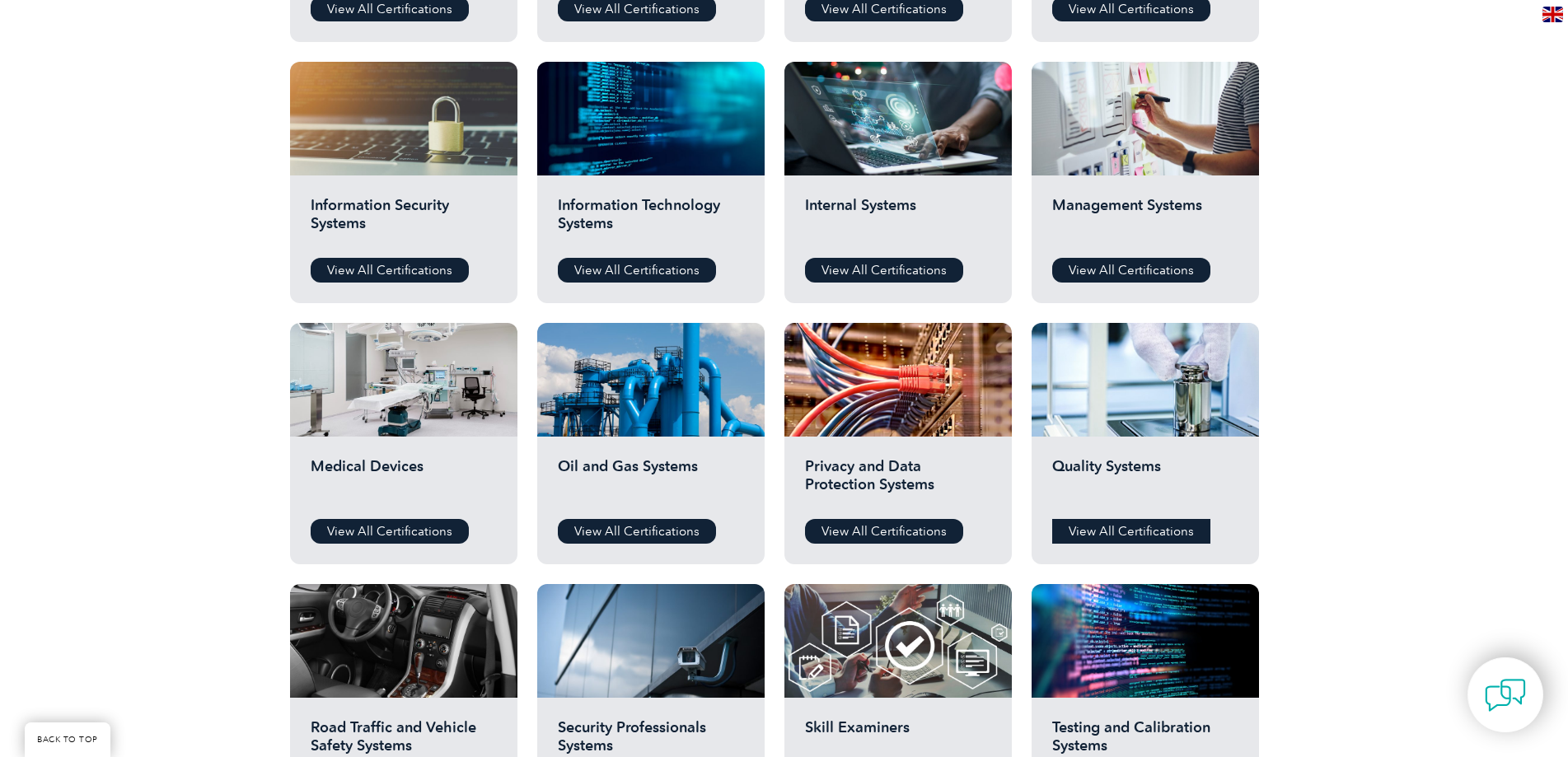
click at [1110, 526] on link "View All Certifications" at bounding box center [1131, 531] width 158 height 25
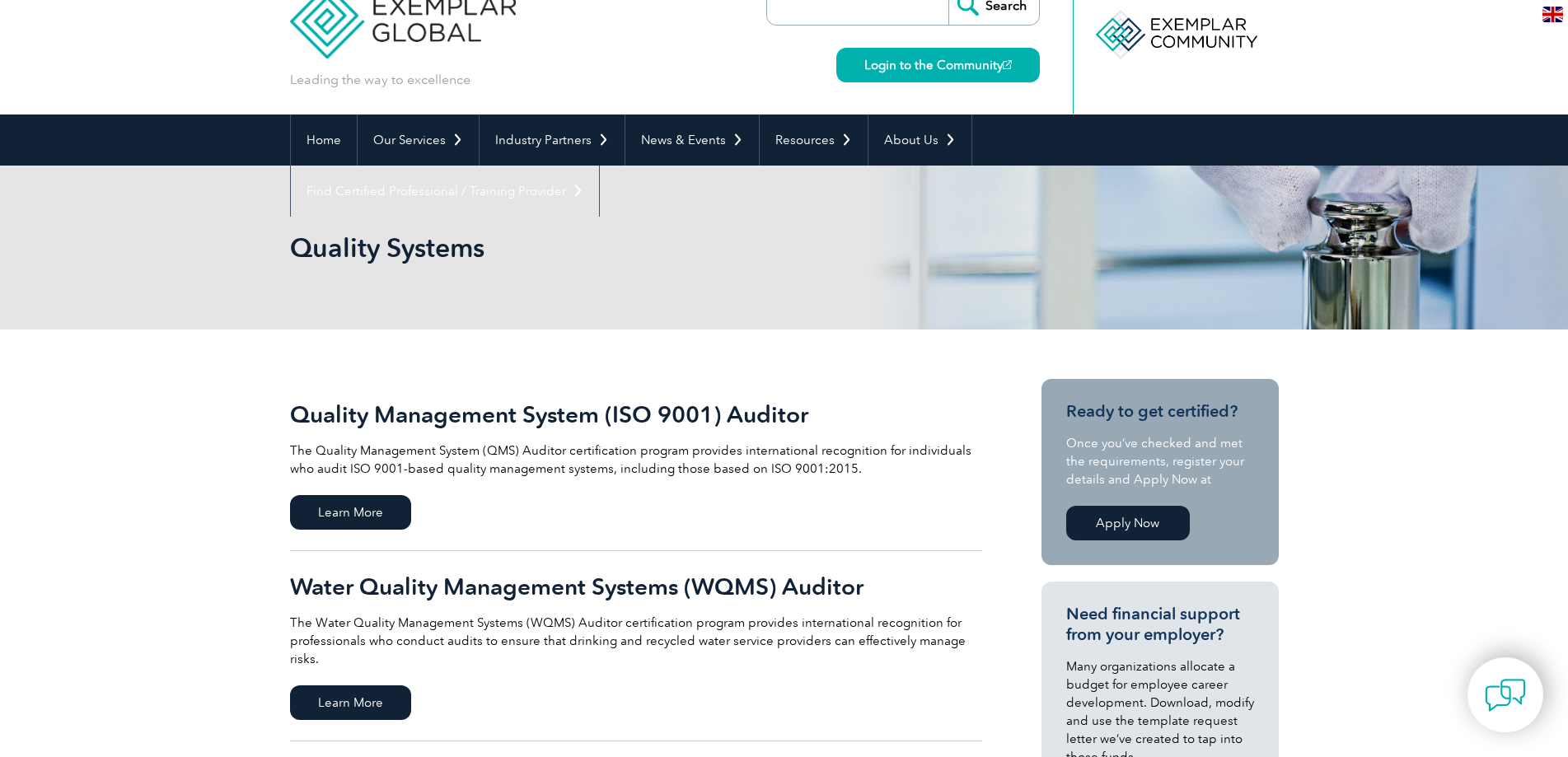
scroll to position [247, 0]
